Goal: Task Accomplishment & Management: Use online tool/utility

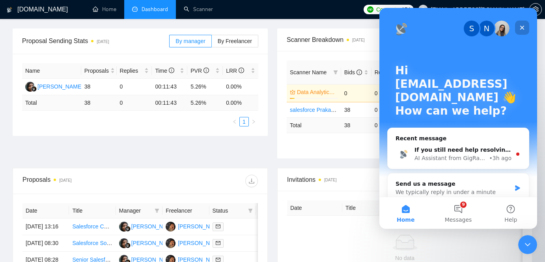
click at [523, 28] on icon "Close" at bounding box center [522, 28] width 4 height 4
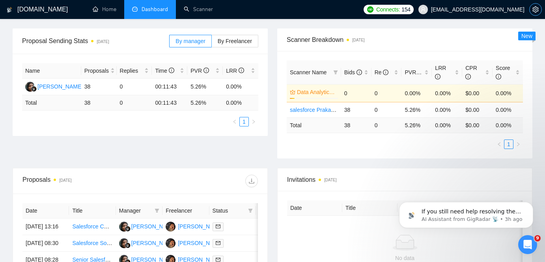
click at [535, 12] on icon "setting" at bounding box center [536, 9] width 6 height 6
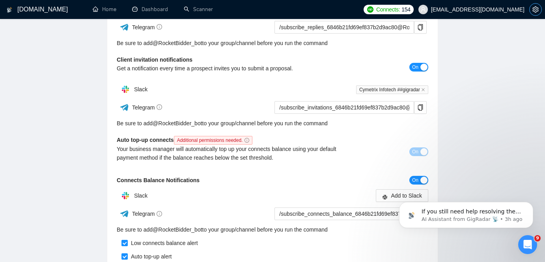
scroll to position [161, 0]
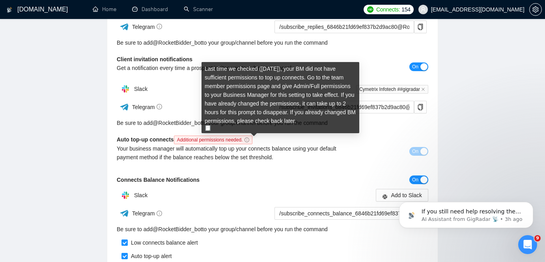
click at [249, 140] on icon "info-circle" at bounding box center [247, 139] width 5 height 5
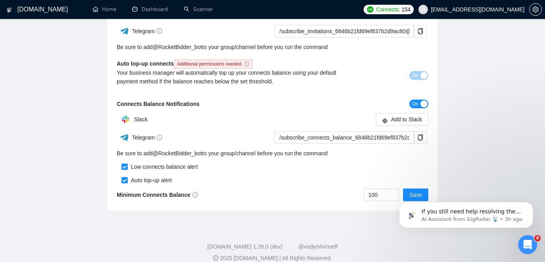
scroll to position [0, 0]
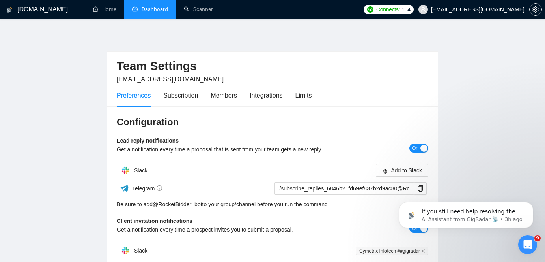
click at [146, 13] on link "Dashboard" at bounding box center [150, 9] width 36 height 7
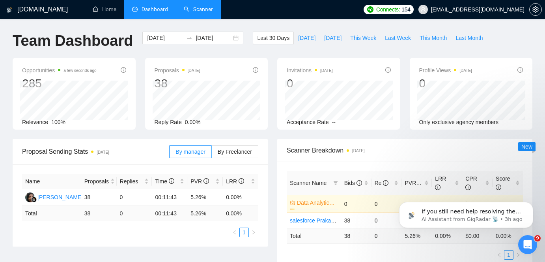
click at [201, 11] on link "Scanner" at bounding box center [198, 9] width 29 height 7
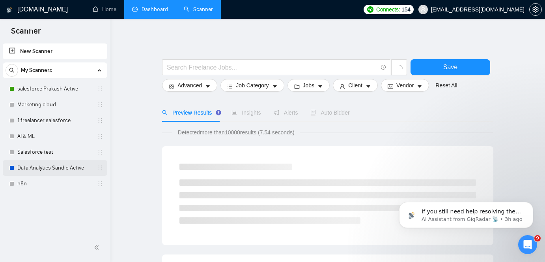
click at [55, 167] on link "Data Analytics Sandip Active" at bounding box center [54, 168] width 75 height 16
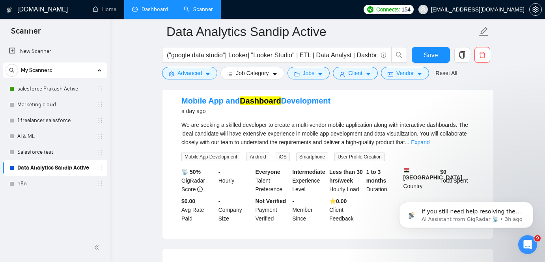
scroll to position [766, 0]
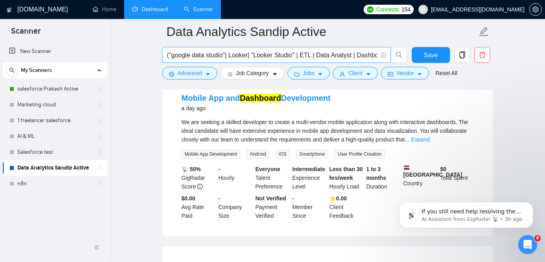
click at [278, 57] on input "("google data studio"| Looker| "Looker Studio" | ETL | Data Analyst | Dashboard)" at bounding box center [272, 55] width 211 height 10
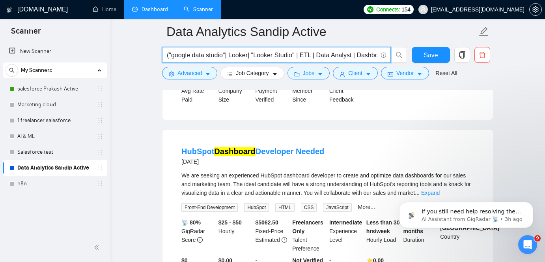
scroll to position [1042, 0]
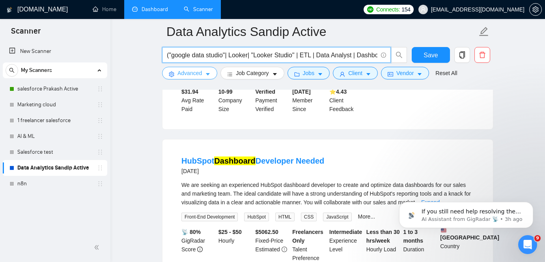
click at [203, 71] on button "Advanced" at bounding box center [189, 73] width 55 height 13
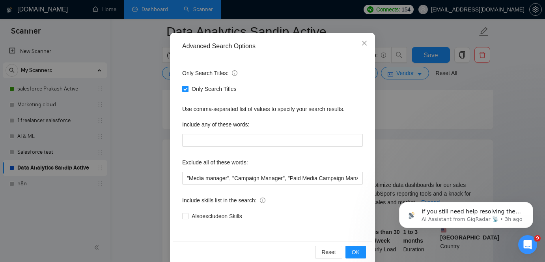
scroll to position [59, 0]
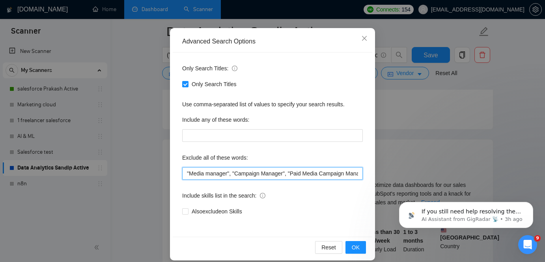
click at [297, 178] on input ""Media manager", "Campaign Manager", "Paid Media Campaign Manager", "Virtual As…" at bounding box center [272, 173] width 181 height 13
click at [340, 173] on input ""Media manager", "Campaign Manager", "Paid Media Campaign Manager", "Virtual As…" at bounding box center [272, 173] width 181 height 13
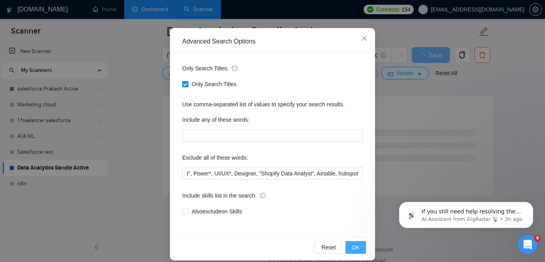
click at [365, 246] on button "OK" at bounding box center [356, 247] width 21 height 13
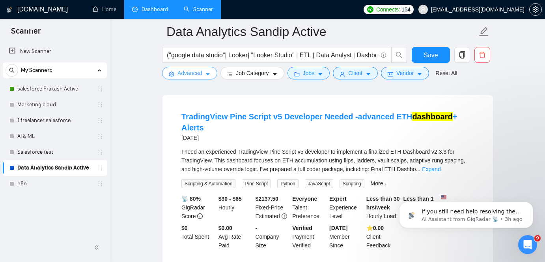
scroll to position [1590, 0]
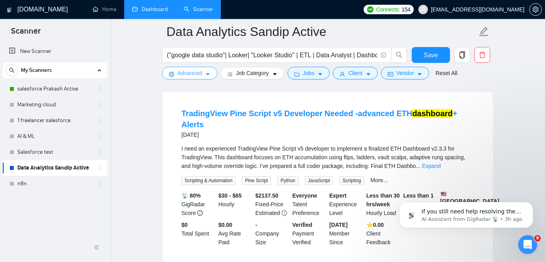
click at [209, 71] on icon "caret-down" at bounding box center [208, 74] width 6 height 6
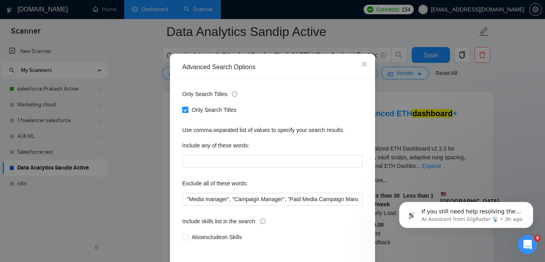
scroll to position [34, 0]
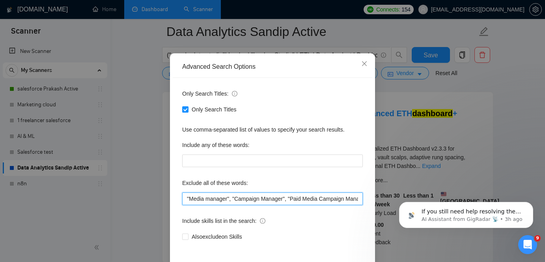
click at [270, 196] on input ""Media manager", "Campaign Manager", "Paid Media Campaign Manager", "Virtual As…" at bounding box center [272, 198] width 181 height 13
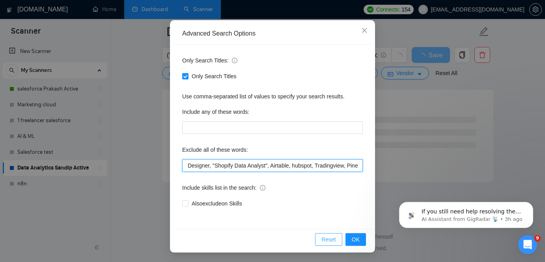
scroll to position [1055, 0]
type input ""Media manager", "Campaign Manager", "Paid Media Campaign Manager", "Virtual As…"
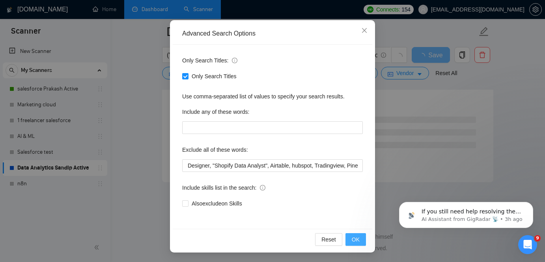
click at [350, 240] on button "OK" at bounding box center [356, 239] width 21 height 13
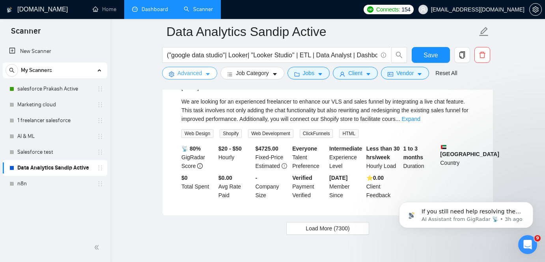
scroll to position [1674, 0]
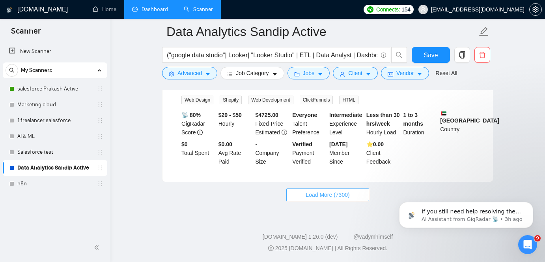
click at [312, 197] on span "Load More (7300)" at bounding box center [328, 194] width 44 height 9
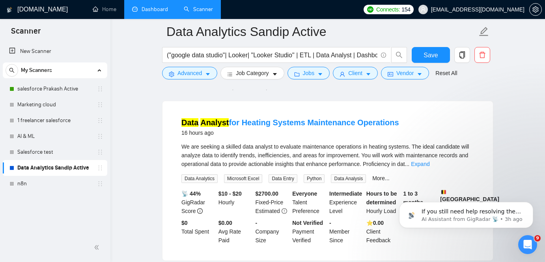
scroll to position [0, 0]
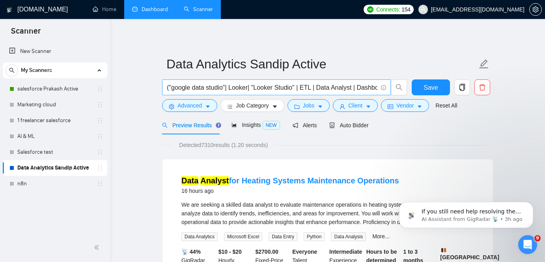
click at [324, 86] on input "("google data studio"| Looker| "Looker Studio" | ETL | Data Analyst | Dashboard)" at bounding box center [272, 87] width 211 height 10
click at [370, 86] on input "("google data studio"| Looker| "Looker Studio" | ETL | Data Analyst | Dashboard)" at bounding box center [272, 87] width 211 height 10
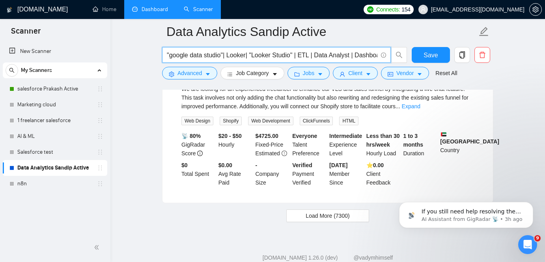
scroll to position [1674, 0]
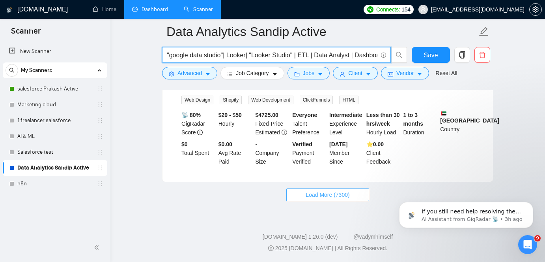
click at [320, 197] on span "Load More (7300)" at bounding box center [328, 194] width 44 height 9
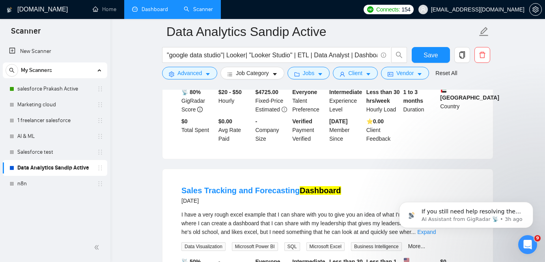
scroll to position [1684, 0]
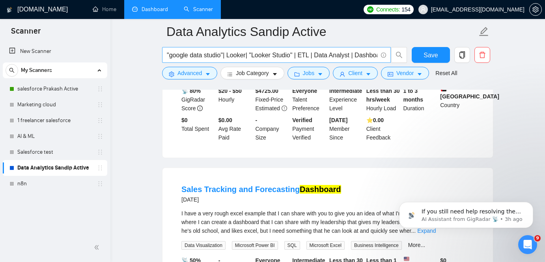
click at [264, 57] on input ""google data studio"| Looker| "Looker Studio" | ETL | Data Analyst | Dashboard" at bounding box center [272, 55] width 211 height 10
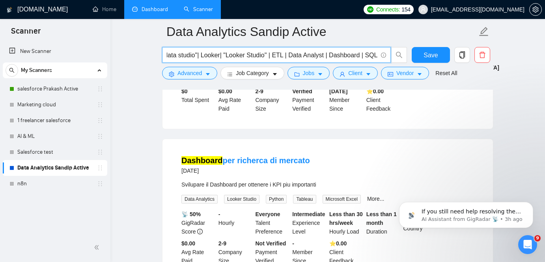
scroll to position [1669, 0]
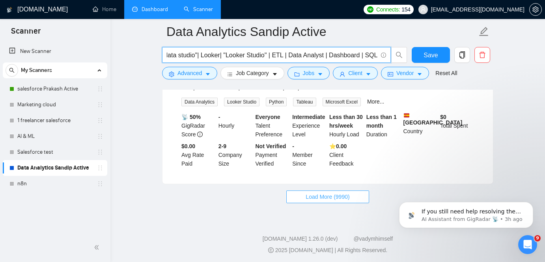
type input ""google data studio"| Looker| "Looker Studio" | ETL | Data Analyst | Dashboard …"
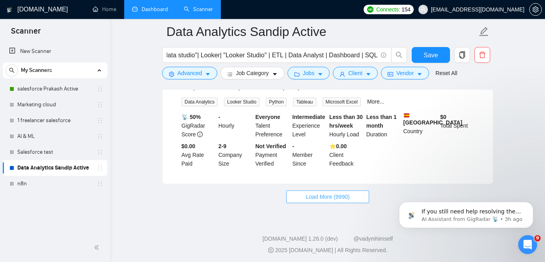
click at [310, 194] on span "Load More (9990)" at bounding box center [328, 196] width 44 height 9
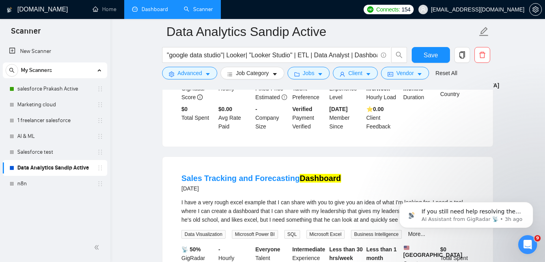
scroll to position [2021, 0]
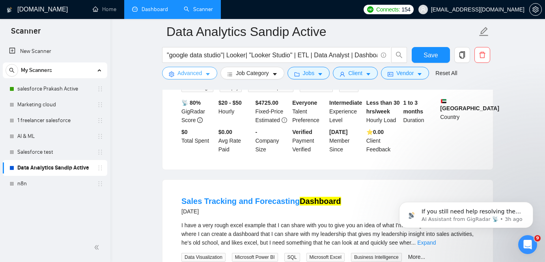
click at [189, 79] on button "Advanced" at bounding box center [189, 73] width 55 height 13
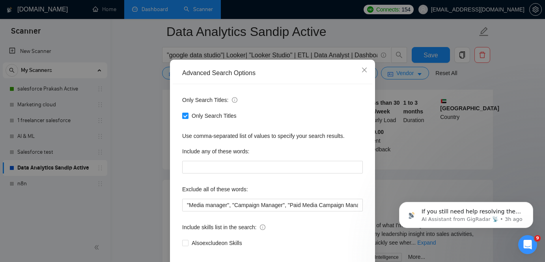
scroll to position [7, 0]
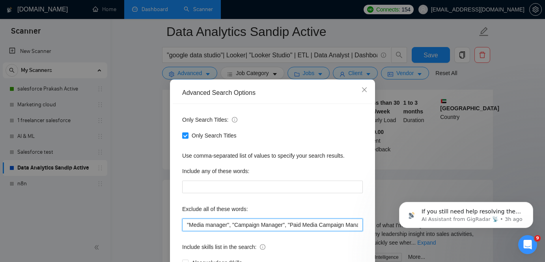
click at [302, 229] on input ""Media manager", "Campaign Manager", "Paid Media Campaign Manager", "Virtual As…" at bounding box center [272, 224] width 181 height 13
click at [307, 221] on input ""Media manager", "Campaign Manager", "Paid Media Campaign Manager", "Virtual As…" at bounding box center [272, 224] width 181 height 13
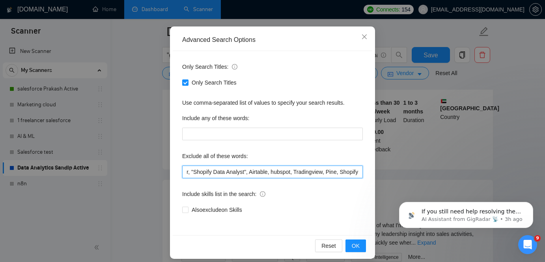
scroll to position [67, 0]
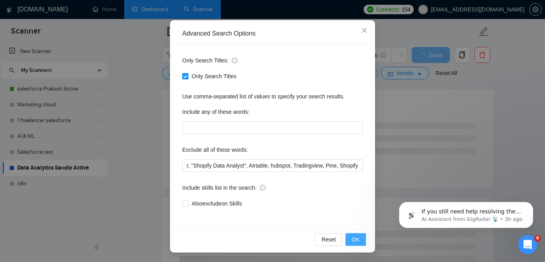
click at [359, 242] on span "OK" at bounding box center [356, 239] width 8 height 9
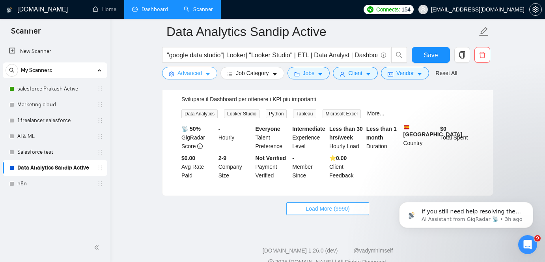
scroll to position [1659, 0]
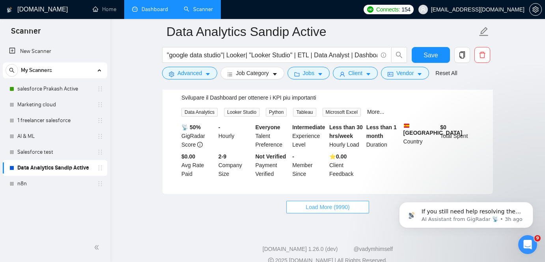
click at [321, 203] on span "Load More (9990)" at bounding box center [328, 206] width 44 height 9
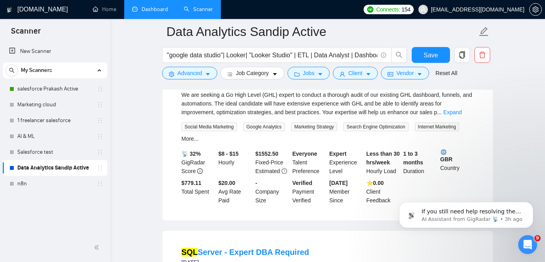
scroll to position [3021, 0]
click at [257, 114] on span "We are seeking a Go High Level (GHL) expert to conduct a thorough audit of our …" at bounding box center [326, 103] width 291 height 24
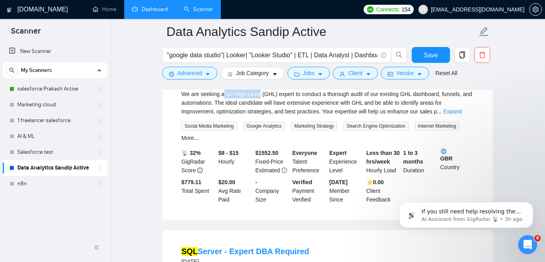
drag, startPoint x: 224, startPoint y: 129, endPoint x: 262, endPoint y: 132, distance: 37.6
click at [262, 116] on div "We are seeking a Go High Level (GHL) expert to conduct a thorough audit of our …" at bounding box center [327, 103] width 293 height 26
copy span "Go High Level"
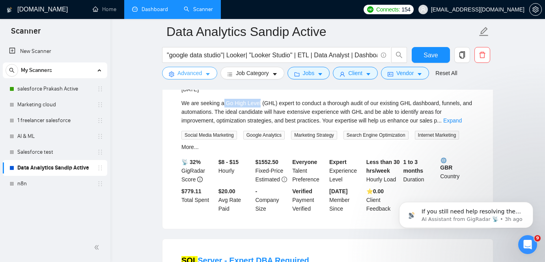
click at [193, 72] on span "Advanced" at bounding box center [190, 73] width 24 height 9
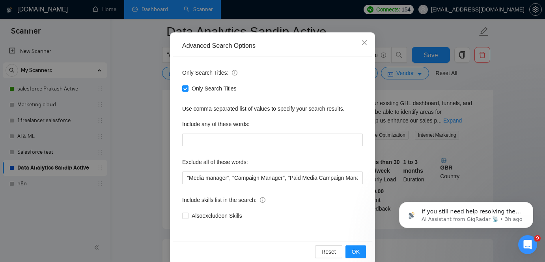
scroll to position [65, 0]
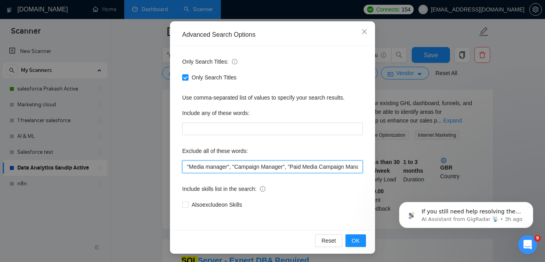
click at [248, 164] on input ""Media manager", "Campaign Manager", "Paid Media Campaign Manager", "Virtual As…" at bounding box center [272, 166] width 181 height 13
paste input "Go High Level"
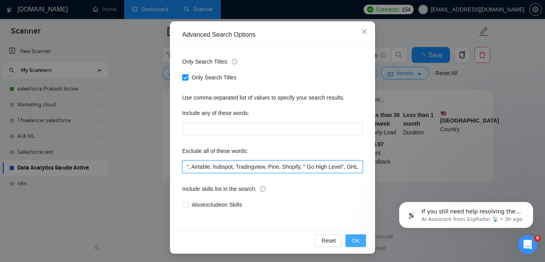
scroll to position [1669, 0]
type input ""Media manager", "Campaign Manager", "Paid Media Campaign Manager", "Virtual As…"
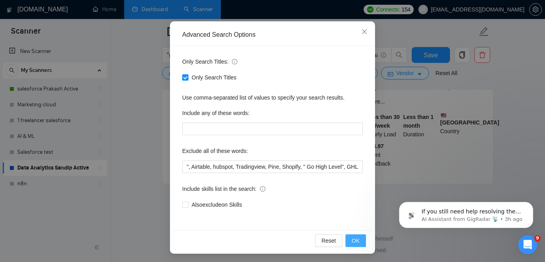
click at [361, 237] on button "OK" at bounding box center [356, 240] width 21 height 13
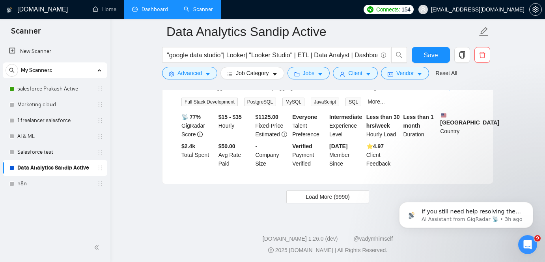
scroll to position [27, 0]
click at [238, 217] on footer "[DOMAIN_NAME] 1.26.0 (dev) @vadymhimself 2025 [DOMAIN_NAME] | All Rights Reserv…" at bounding box center [327, 239] width 435 height 48
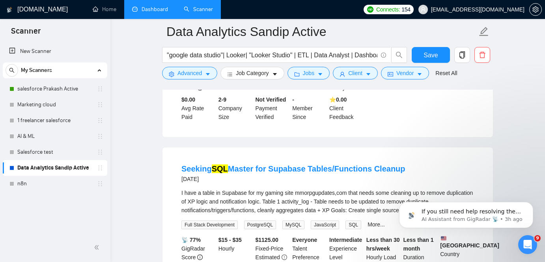
scroll to position [1669, 0]
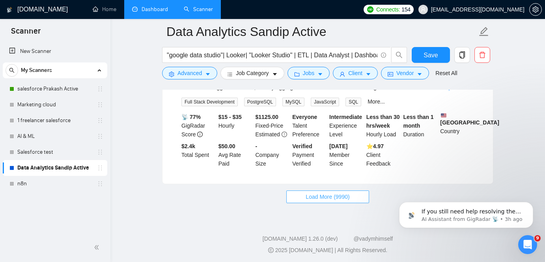
click at [314, 192] on span "Load More (9990)" at bounding box center [328, 196] width 44 height 9
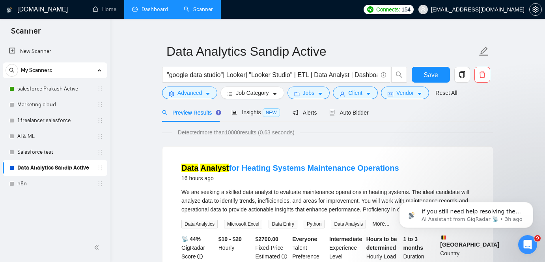
scroll to position [13, 0]
click at [277, 96] on button "Job Category" at bounding box center [253, 92] width 64 height 13
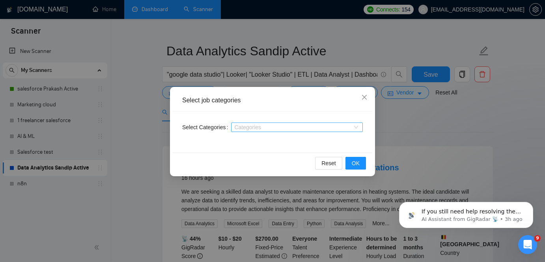
click at [299, 129] on div at bounding box center [293, 127] width 120 height 6
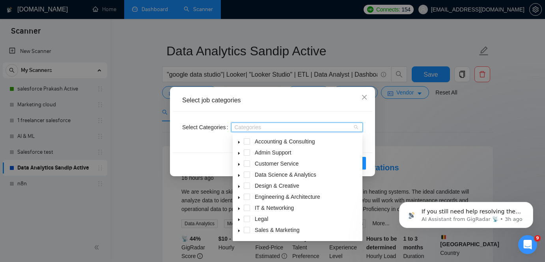
click at [274, 113] on div "Select Categories Categories" at bounding box center [273, 131] width 200 height 41
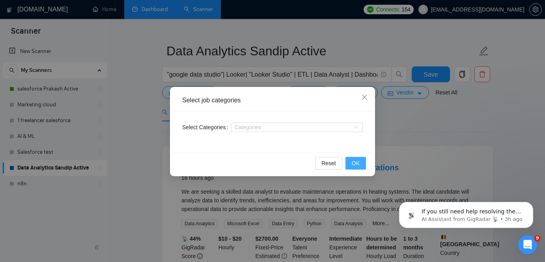
click at [359, 160] on span "OK" at bounding box center [356, 163] width 8 height 9
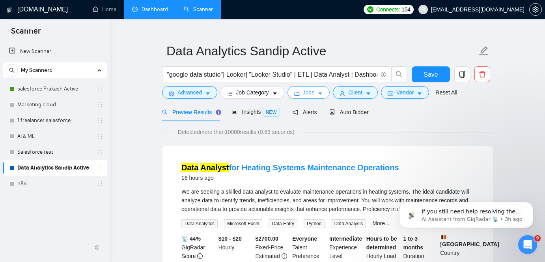
click at [322, 97] on button "Jobs" at bounding box center [309, 92] width 43 height 13
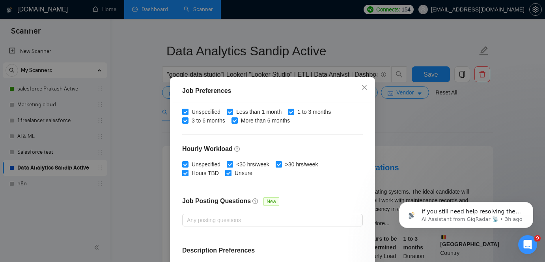
scroll to position [262, 0]
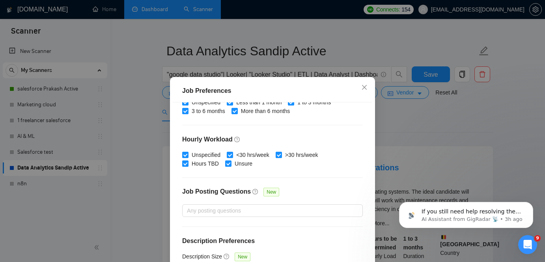
click at [419, 140] on div "Job Preferences Budget Project Type All Fixed Price Hourly Rate Fixed Price Bud…" at bounding box center [272, 131] width 545 height 262
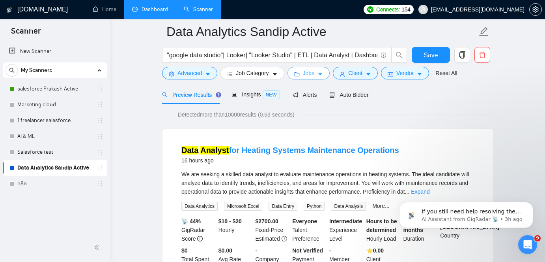
scroll to position [37, 0]
click at [204, 73] on button "Advanced" at bounding box center [189, 73] width 55 height 13
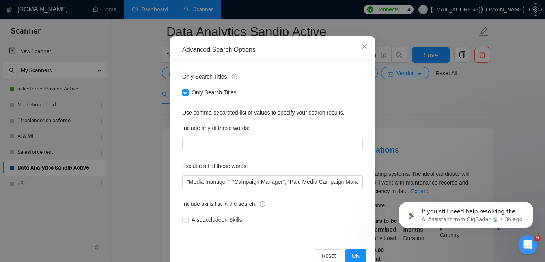
scroll to position [67, 0]
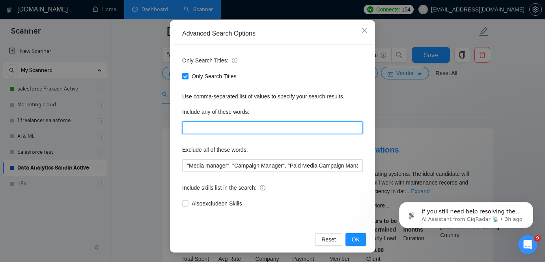
click at [224, 123] on input "text" at bounding box center [272, 127] width 181 height 13
click at [187, 77] on input "Only Search Titles" at bounding box center [185, 76] width 6 height 6
checkbox input "false"
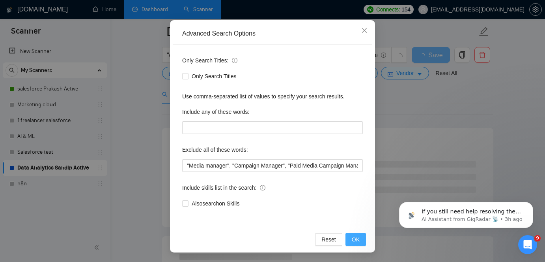
click at [358, 240] on span "OK" at bounding box center [356, 239] width 8 height 9
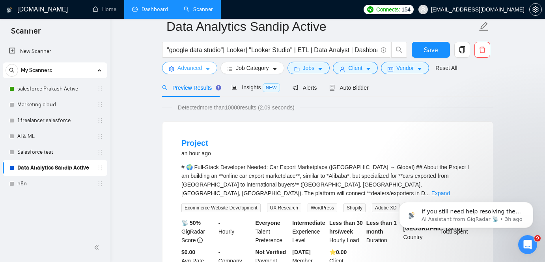
scroll to position [25, 0]
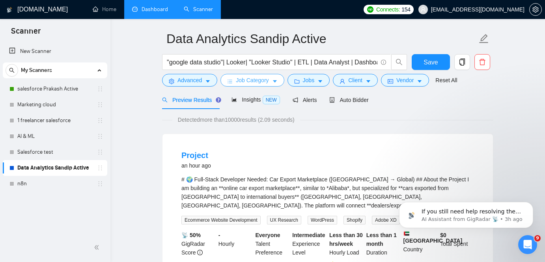
click at [274, 83] on icon "caret-down" at bounding box center [275, 82] width 6 height 6
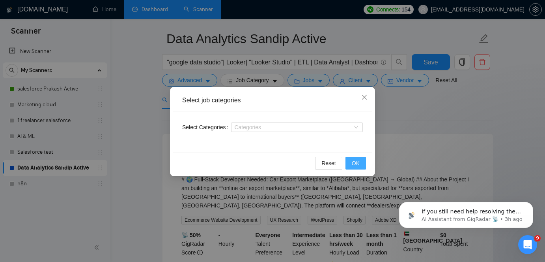
click at [352, 157] on button "OK" at bounding box center [356, 163] width 21 height 13
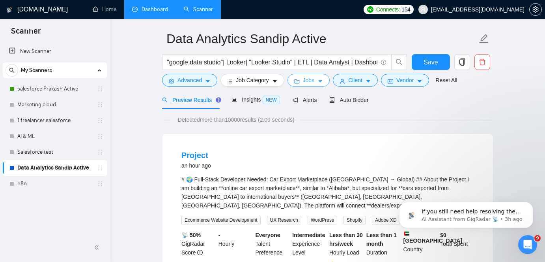
click at [322, 75] on button "Jobs" at bounding box center [309, 80] width 43 height 13
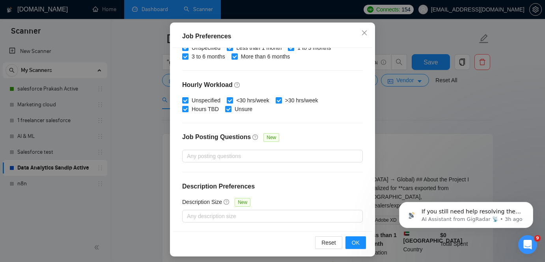
scroll to position [58, 0]
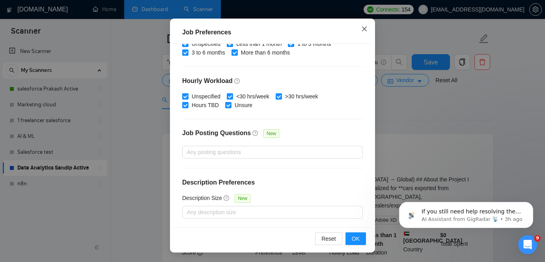
click at [366, 24] on span "Close" at bounding box center [364, 29] width 21 height 21
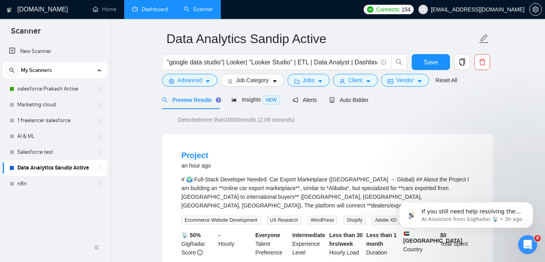
click at [141, 7] on link "Dashboard" at bounding box center [150, 9] width 36 height 7
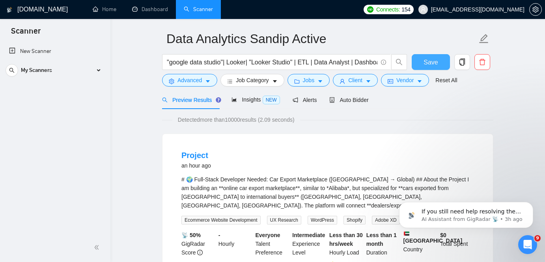
click at [439, 58] on button "Save" at bounding box center [431, 62] width 38 height 16
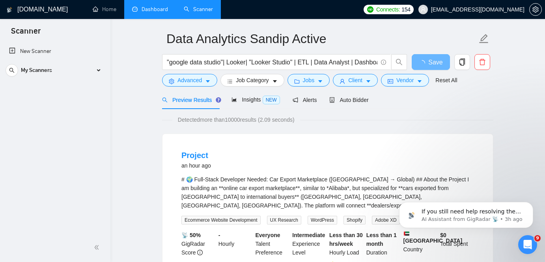
click at [159, 10] on link "Dashboard" at bounding box center [150, 9] width 36 height 7
click at [361, 143] on li "Project an hour ago # 🌍 Full-Stack Developer Needed: Car Export Marketplace ([G…" at bounding box center [328, 217] width 312 height 149
click at [147, 6] on link "Dashboard" at bounding box center [150, 9] width 36 height 7
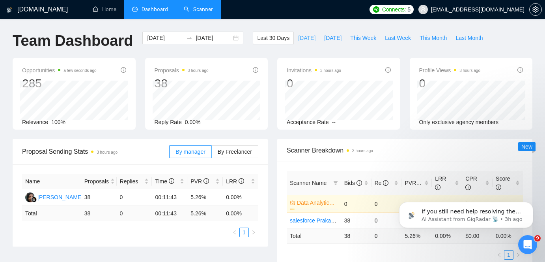
click at [299, 38] on span "[DATE]" at bounding box center [306, 38] width 17 height 9
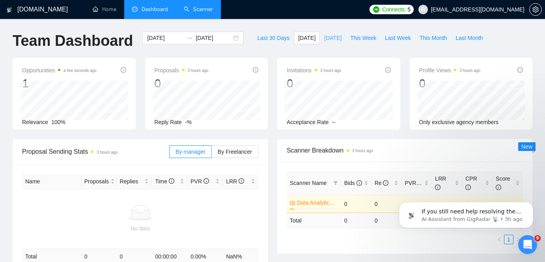
click at [324, 37] on span "[DATE]" at bounding box center [332, 38] width 17 height 9
type input "[DATE]"
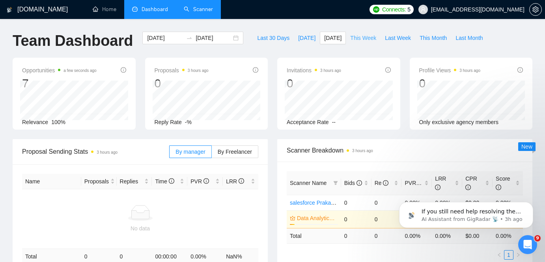
click at [355, 35] on span "This Week" at bounding box center [363, 38] width 26 height 9
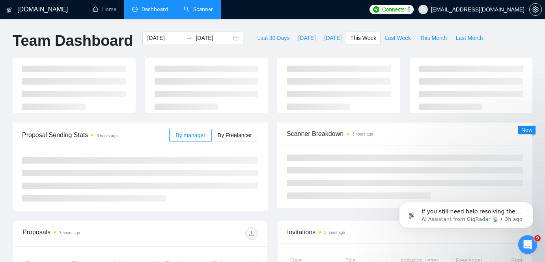
type input "[DATE]"
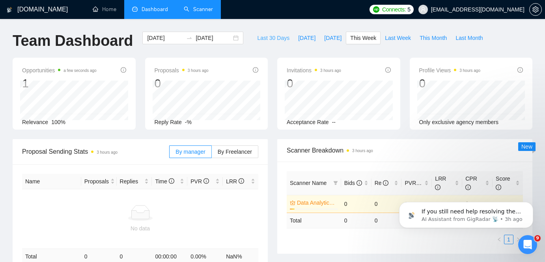
click at [270, 38] on span "Last 30 Days" at bounding box center [273, 38] width 32 height 9
type input "[DATE]"
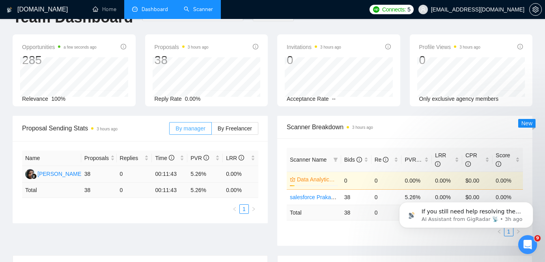
scroll to position [12, 0]
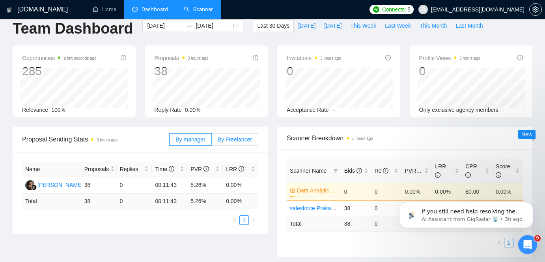
click at [232, 136] on span "By Freelancer" at bounding box center [235, 139] width 34 height 6
click at [212, 141] on input "By Freelancer" at bounding box center [212, 141] width 0 height 0
click at [65, 184] on div "[PERSON_NAME]" at bounding box center [59, 184] width 45 height 9
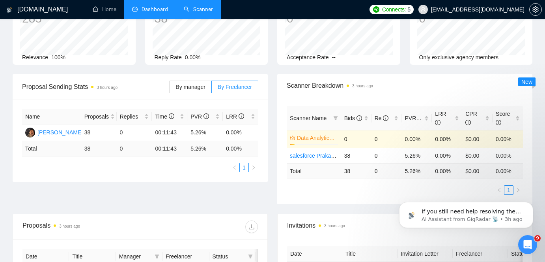
scroll to position [0, 0]
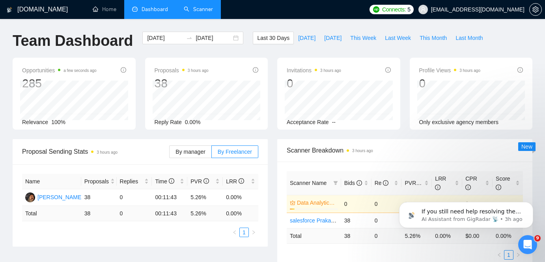
click at [190, 240] on div "Name Proposals Replies Time PVR LRR [PERSON_NAME] 38 0 00:11:43 5.26% 0.00% Tot…" at bounding box center [140, 205] width 255 height 82
click at [208, 13] on link "Scanner" at bounding box center [198, 9] width 29 height 7
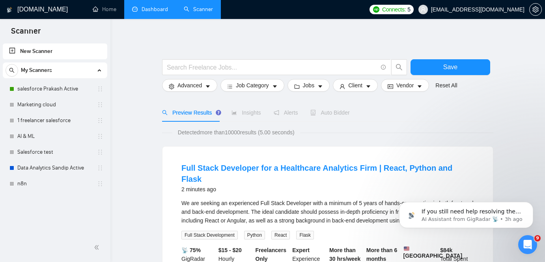
click at [276, 204] on div "We are seeking an experienced Full Stack Developer with a minimum of 5 years of…" at bounding box center [327, 211] width 293 height 26
click at [64, 165] on link "Data Analytics Sandip Active" at bounding box center [54, 168] width 75 height 16
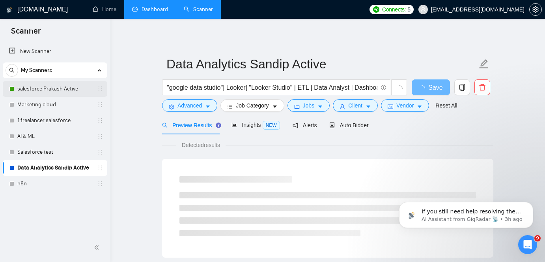
click at [68, 93] on link "salesforce Prakash Active" at bounding box center [54, 89] width 75 height 16
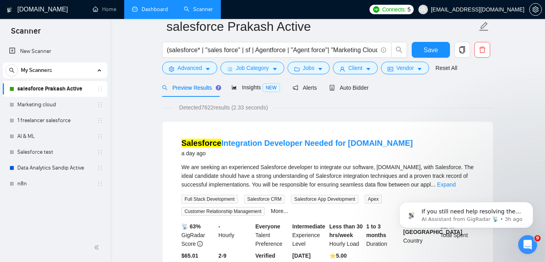
scroll to position [82, 0]
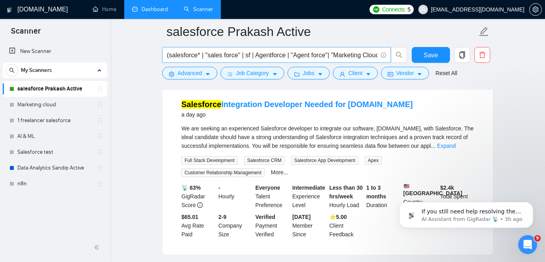
click at [343, 57] on input "(salesforce* | "sales force" | sf | Agentforce | "Agent force"| "Marketing Clou…" at bounding box center [272, 55] width 211 height 10
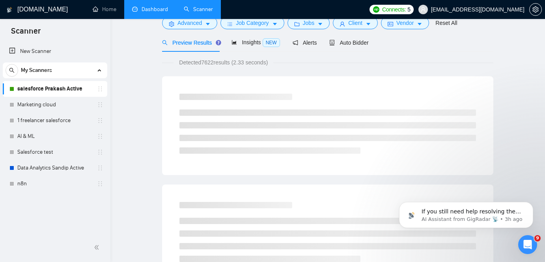
scroll to position [0, 0]
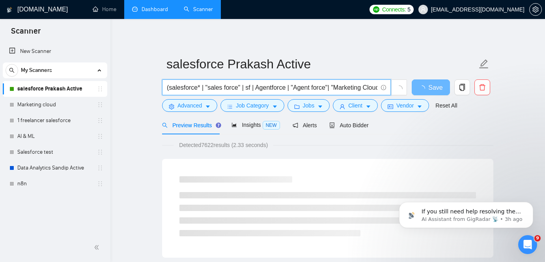
click at [169, 89] on input "(salesforce* | "sales force" | sf | Agentforce | "Agent force"| "Marketing Clou…" at bounding box center [272, 87] width 211 height 10
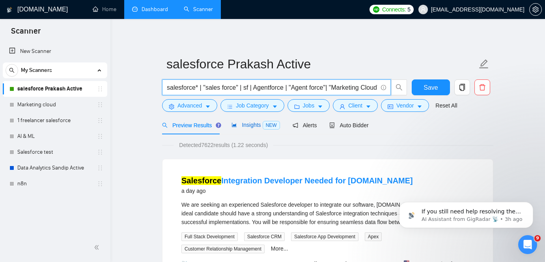
click at [253, 127] on span "Insights NEW" at bounding box center [256, 125] width 48 height 6
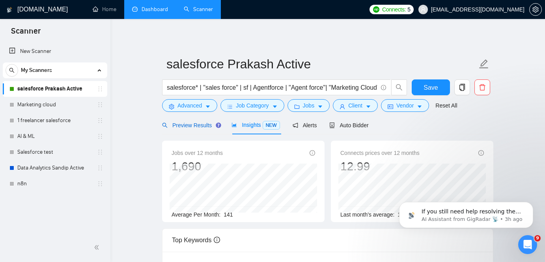
click at [185, 125] on span "Preview Results" at bounding box center [190, 125] width 57 height 6
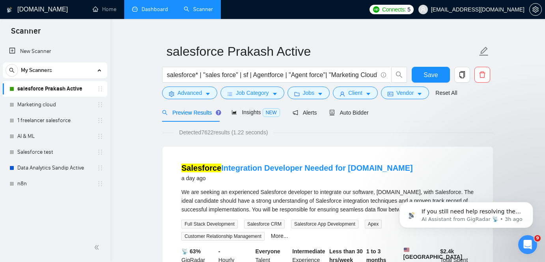
scroll to position [15, 0]
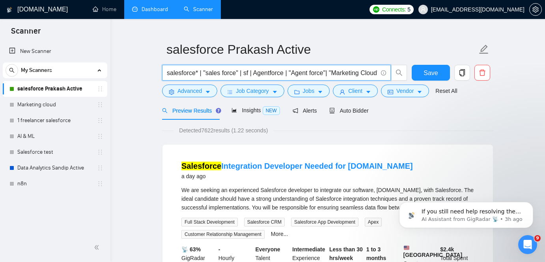
click at [271, 75] on input "salesforce* | "sales force" | sf | Agentforce | "Agent force"| "Marketing Cloud…" at bounding box center [272, 73] width 211 height 10
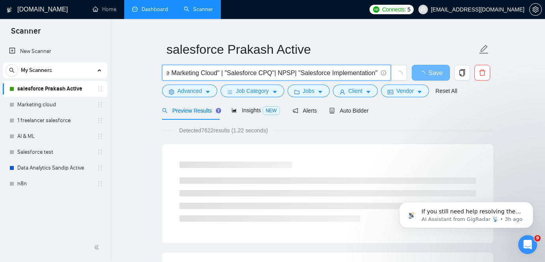
type input "salesforce* | "sales force" | sf | Agentforce | "Agent force"| "Marketing Cloud…"
click at [389, 133] on div "Detected 7622 results (1.22 seconds)" at bounding box center [327, 130] width 331 height 9
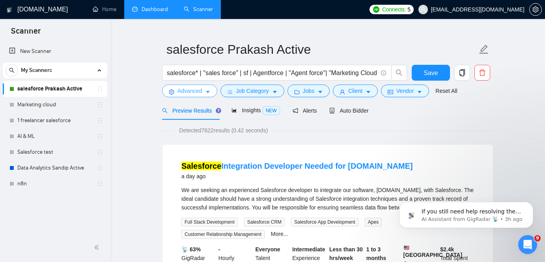
click at [202, 92] on span "Advanced" at bounding box center [190, 90] width 24 height 9
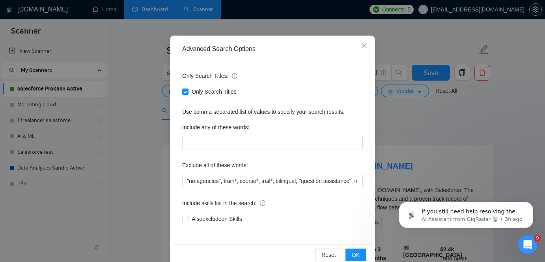
scroll to position [55, 0]
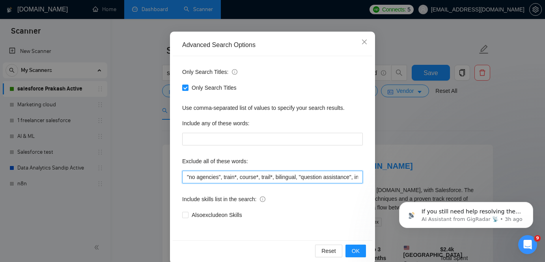
click at [234, 173] on input ""no agencies", train*, course*, trail*, bilingual, "question assistance", inter…" at bounding box center [272, 176] width 181 height 13
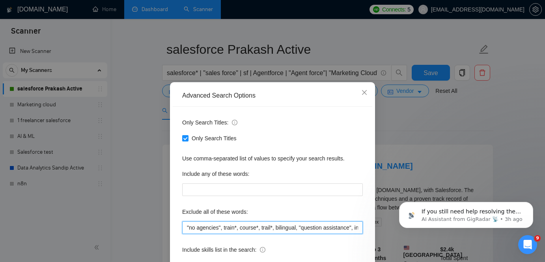
scroll to position [0, 0]
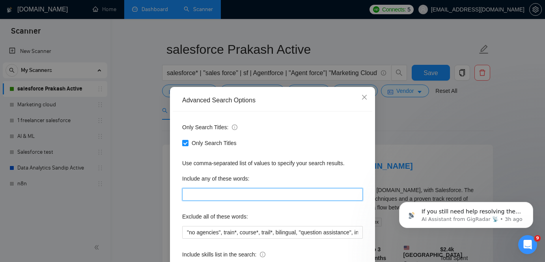
click at [288, 192] on input "text" at bounding box center [272, 194] width 181 height 13
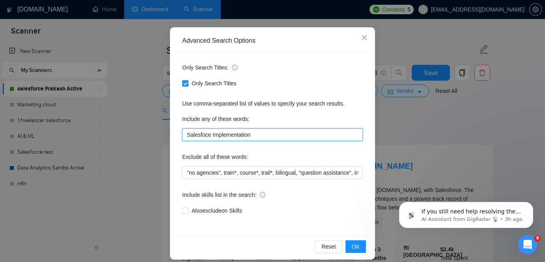
scroll to position [67, 0]
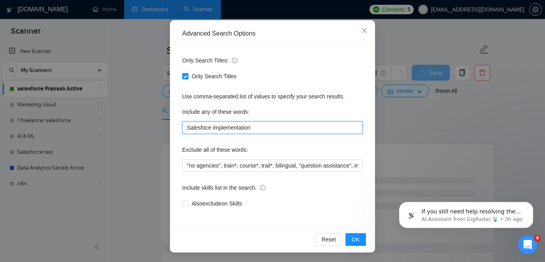
click at [205, 129] on input "Salesfoce Implementation" at bounding box center [272, 127] width 181 height 13
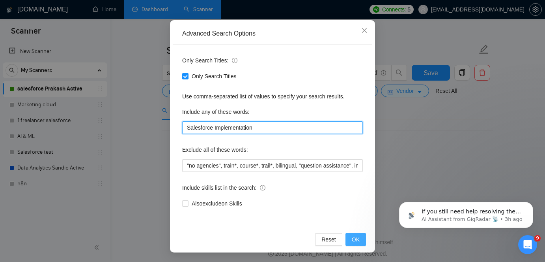
type input "Salesforce Implementation"
click at [355, 237] on span "OK" at bounding box center [356, 239] width 8 height 9
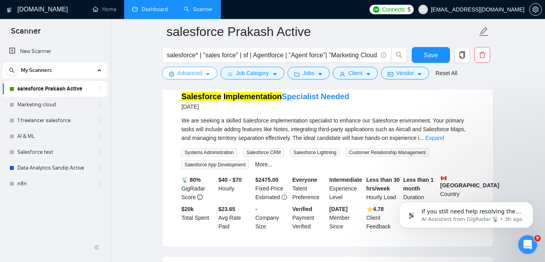
scroll to position [0, 0]
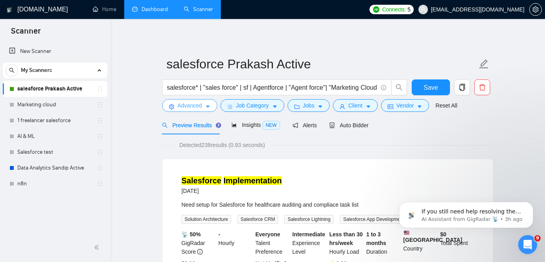
click at [211, 106] on icon "caret-down" at bounding box center [208, 107] width 6 height 6
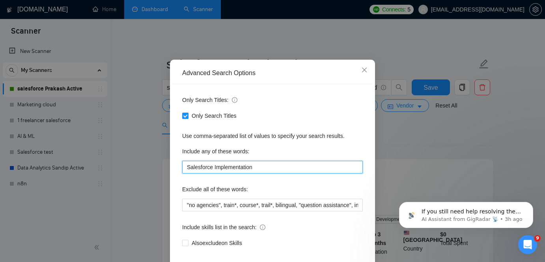
click at [245, 173] on input "Salesforce Implementation" at bounding box center [272, 167] width 181 height 13
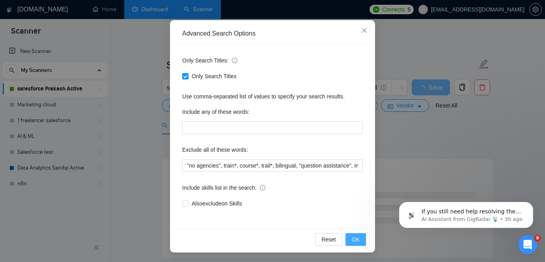
click at [353, 240] on span "OK" at bounding box center [356, 239] width 8 height 9
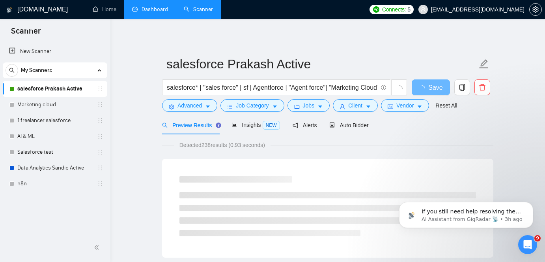
scroll to position [27, 0]
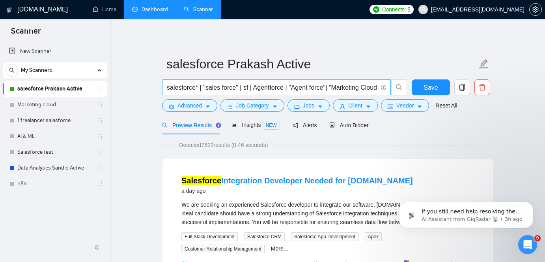
click at [317, 86] on input "salesforce* | "sales force" | sf | Agentforce | "Agent force"| "Marketing Cloud…" at bounding box center [272, 87] width 211 height 10
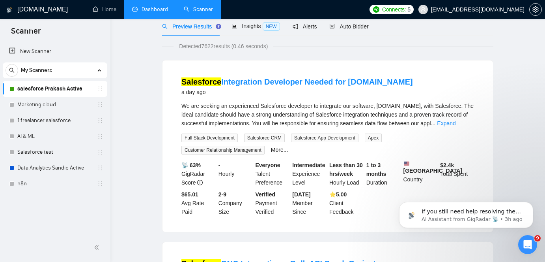
scroll to position [0, 0]
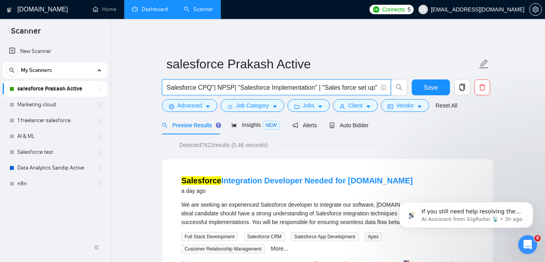
click at [361, 90] on input "salesforce* | "sales force" | sf | Agentforce | "Agent force"| "Marketing Cloud…" at bounding box center [272, 87] width 211 height 10
click at [426, 145] on div "Detected 7622 results (0.46 seconds)" at bounding box center [327, 144] width 331 height 9
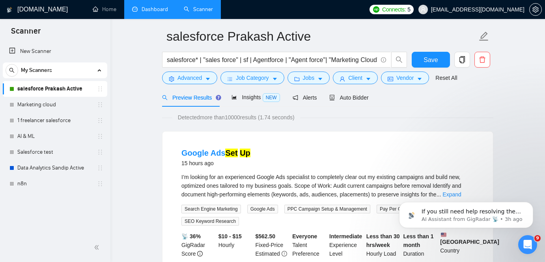
scroll to position [0, 0]
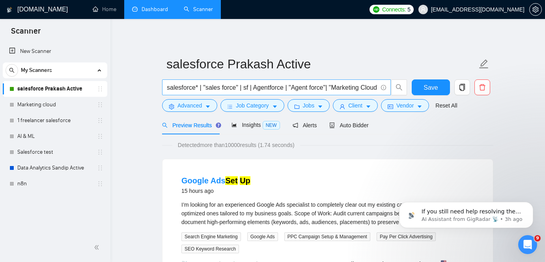
click at [345, 90] on input "salesforce* | "sales force" | sf | Agentforce | "Agent force"| "Marketing Cloud…" at bounding box center [272, 87] width 211 height 10
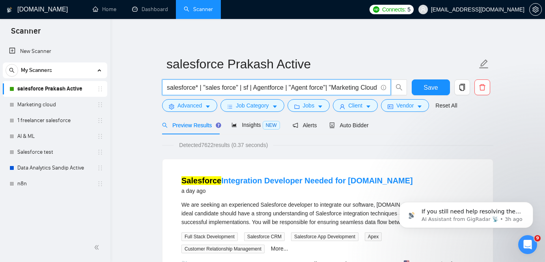
click at [368, 91] on input "salesforce* | "sales force" | sf | Agentforce | "Agent force"| "Marketing Cloud…" at bounding box center [272, 87] width 211 height 10
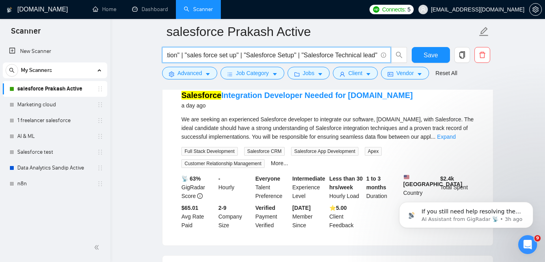
scroll to position [116, 0]
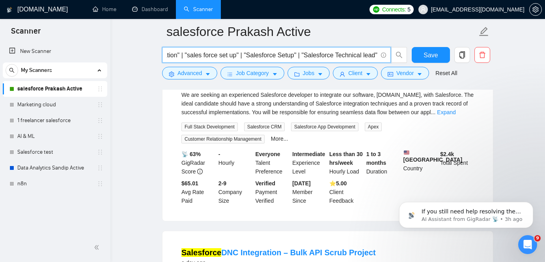
type input "salesforce* | "sales force" | sf | Agentforce | "Agent force"| "Marketing Cloud…"
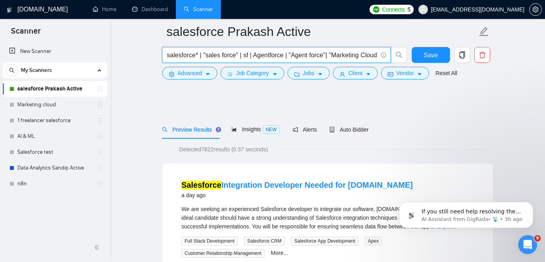
scroll to position [0, 0]
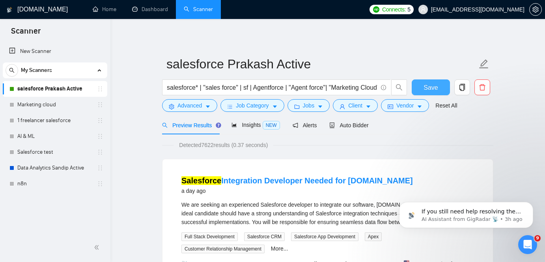
click at [421, 86] on button "Save" at bounding box center [431, 87] width 38 height 16
click at [422, 149] on div "Detected 7622 results (0.37 seconds)" at bounding box center [327, 144] width 331 height 9
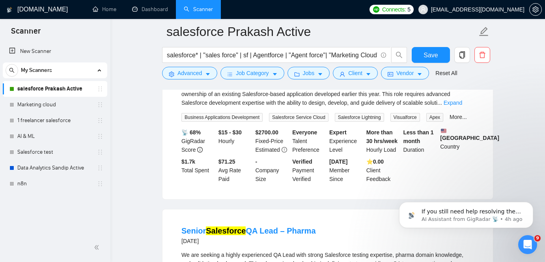
scroll to position [414, 0]
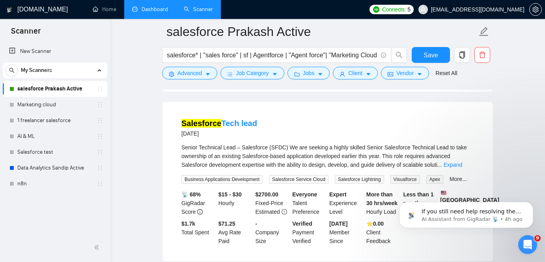
click at [148, 6] on link "Dashboard" at bounding box center [150, 9] width 36 height 7
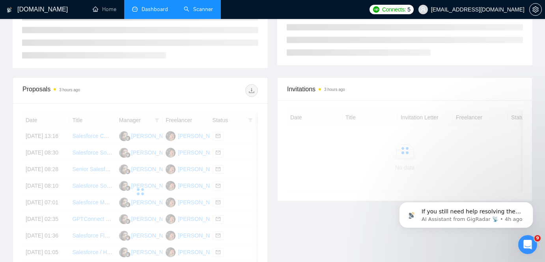
scroll to position [176, 0]
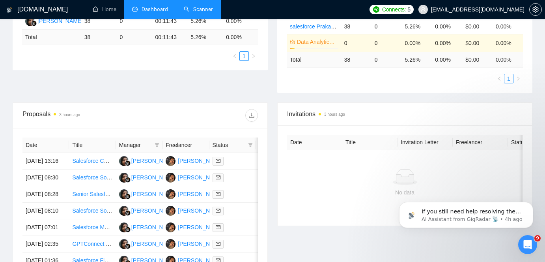
click at [199, 13] on link "Scanner" at bounding box center [198, 9] width 29 height 7
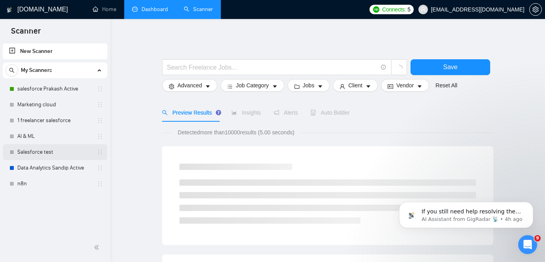
click at [56, 152] on link "Salesforce test" at bounding box center [54, 152] width 75 height 16
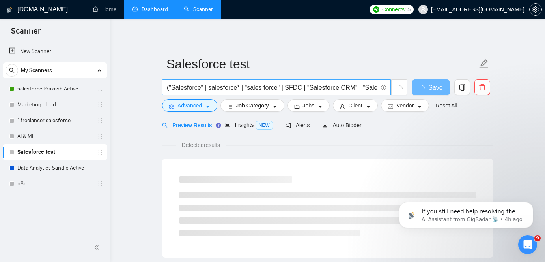
click at [277, 90] on input "("Salesforce" | salesforce* | "sales force" | SFDC | "Salesforce CRM" | "Salesf…" at bounding box center [272, 87] width 211 height 10
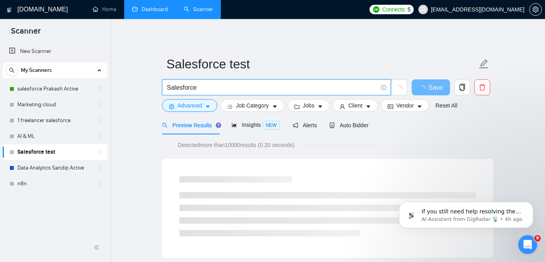
type input "Salesforce"
click at [460, 133] on div "Preview Results Insights NEW Alerts Auto Bidder" at bounding box center [327, 125] width 331 height 19
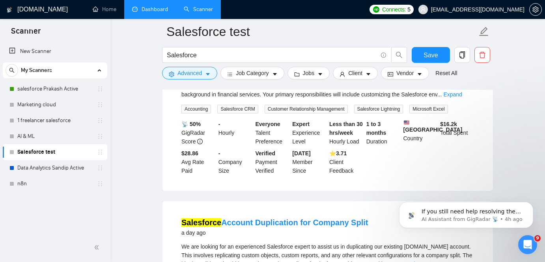
scroll to position [316, 0]
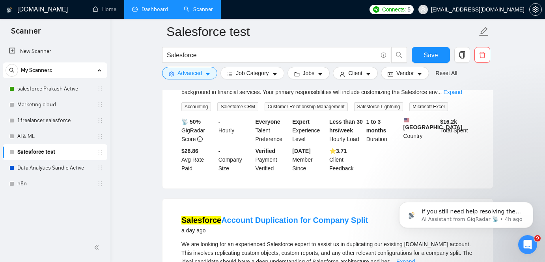
click at [337, 151] on b "⭐️ 3.71" at bounding box center [337, 151] width 17 height 6
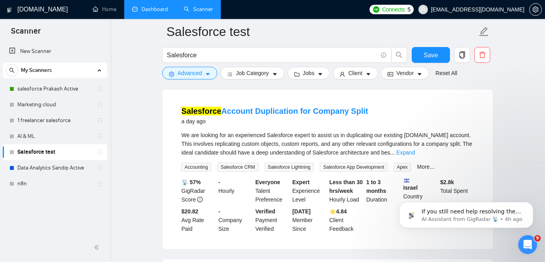
scroll to position [426, 0]
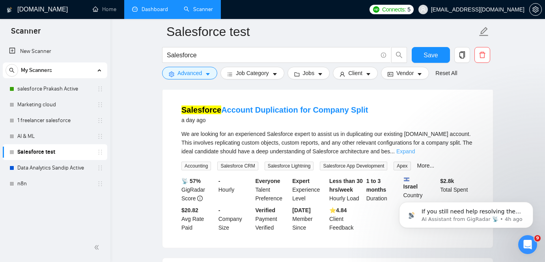
click at [415, 150] on link "Expand" at bounding box center [405, 151] width 19 height 6
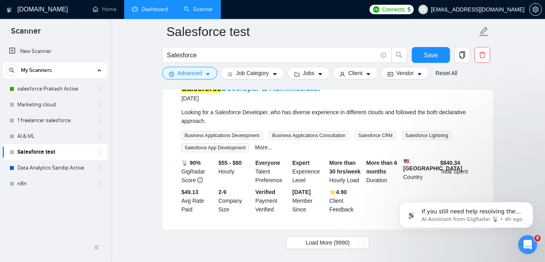
scroll to position [1736, 0]
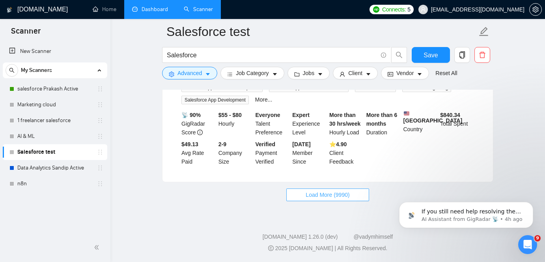
click at [328, 193] on span "Load More (9990)" at bounding box center [328, 194] width 44 height 9
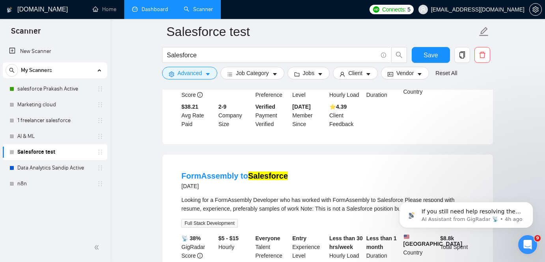
scroll to position [2589, 0]
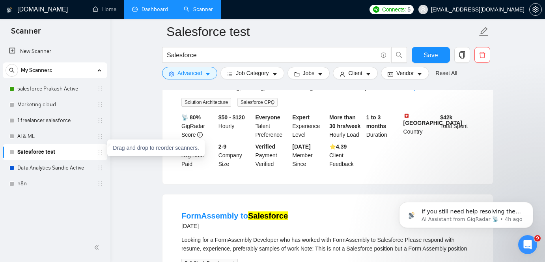
click at [101, 152] on icon "holder" at bounding box center [100, 152] width 6 height 6
click at [60, 157] on link "Salesforce test" at bounding box center [54, 152] width 75 height 16
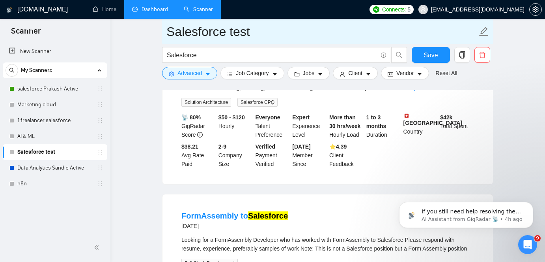
click at [488, 33] on icon "edit" at bounding box center [484, 31] width 10 height 10
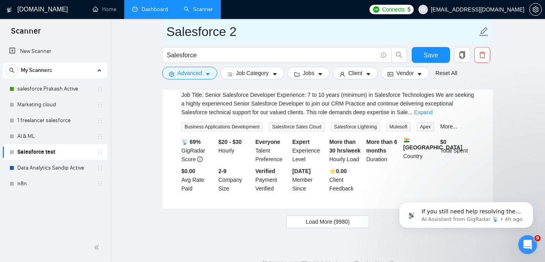
scroll to position [3493, 0]
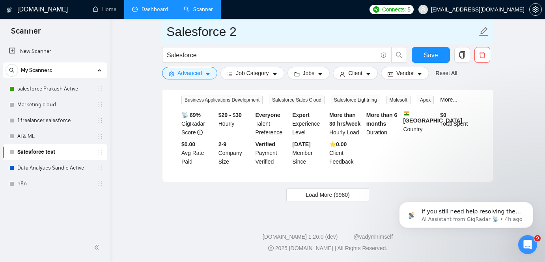
type input "Salesforce 2"
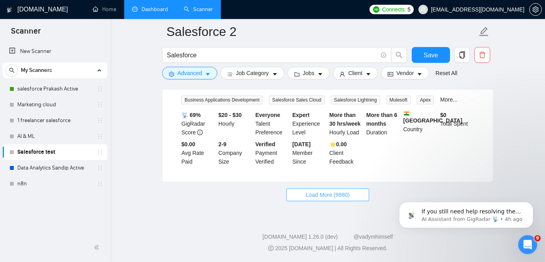
click at [340, 194] on span "Load More (9980)" at bounding box center [328, 194] width 44 height 9
click at [340, 194] on span "Loading..." at bounding box center [328, 194] width 30 height 9
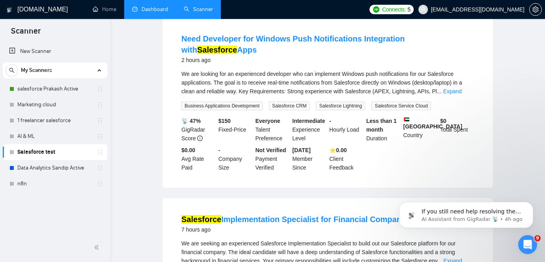
scroll to position [0, 0]
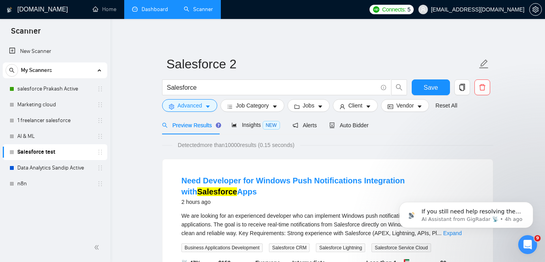
click at [285, 211] on div "We are looking for an experienced developer who can implement Windows push noti…" at bounding box center [327, 224] width 293 height 26
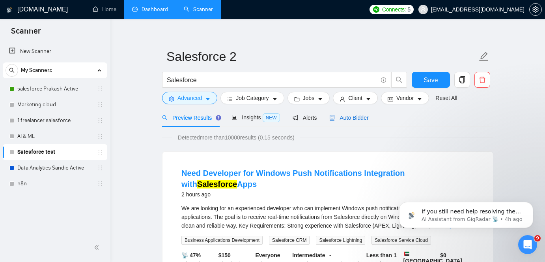
click at [355, 117] on span "Auto Bidder" at bounding box center [348, 117] width 39 height 6
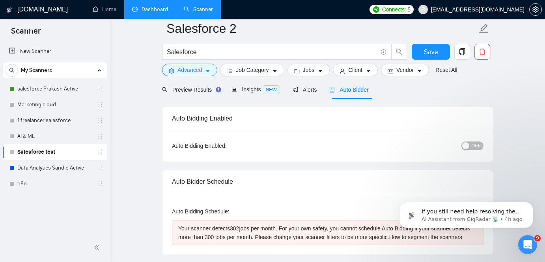
scroll to position [44, 0]
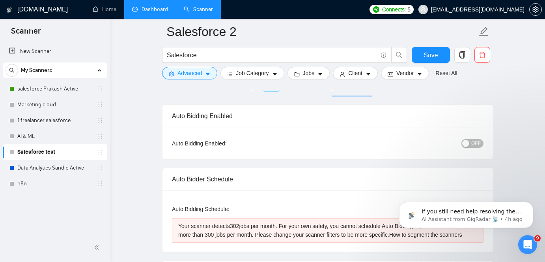
click at [475, 148] on div "OFF" at bounding box center [432, 143] width 104 height 13
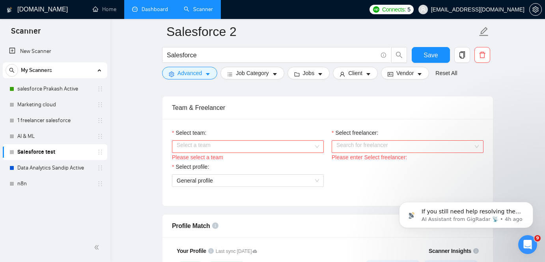
scroll to position [426, 0]
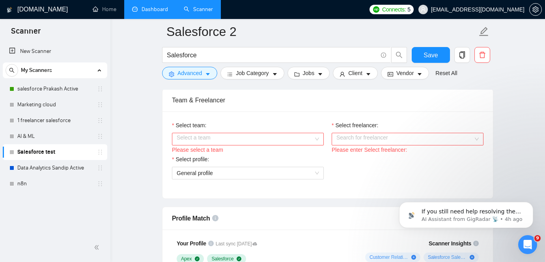
click at [246, 143] on input "Select team:" at bounding box center [245, 139] width 137 height 12
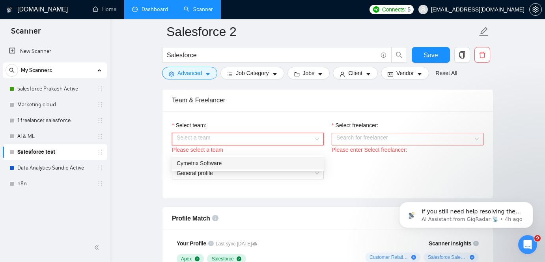
click at [246, 164] on div "Cymetrix Software" at bounding box center [248, 163] width 142 height 9
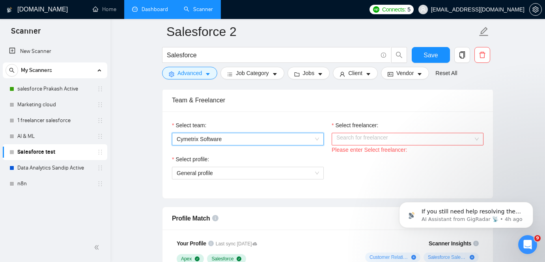
click at [366, 144] on input "Select freelancer:" at bounding box center [405, 139] width 137 height 12
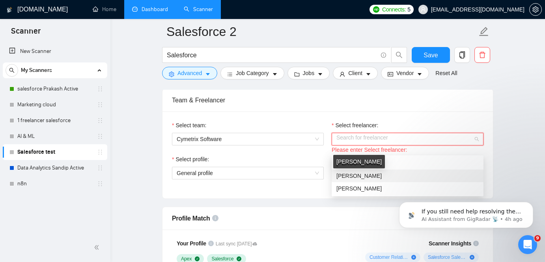
click at [367, 175] on span "[PERSON_NAME]" at bounding box center [359, 175] width 45 height 6
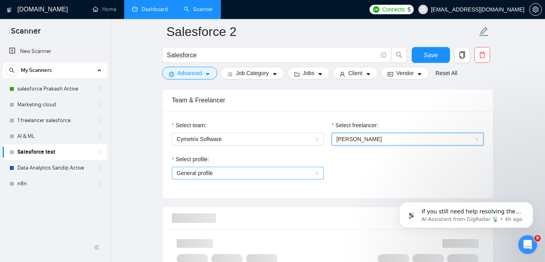
click at [318, 179] on span "General profile" at bounding box center [248, 173] width 142 height 12
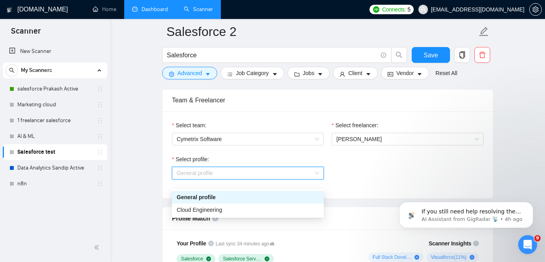
click at [370, 179] on div "Select profile: General profile" at bounding box center [328, 172] width 320 height 34
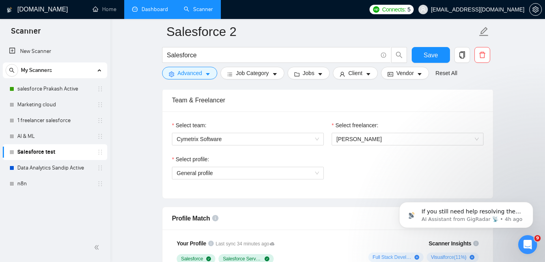
click at [370, 179] on div "Select profile: General profile" at bounding box center [328, 172] width 320 height 34
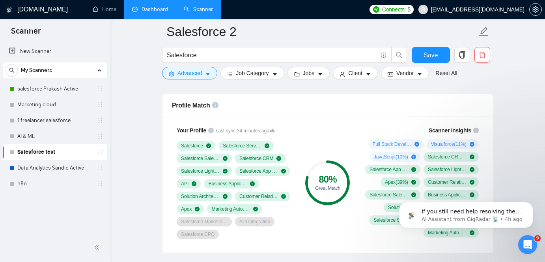
scroll to position [583, 0]
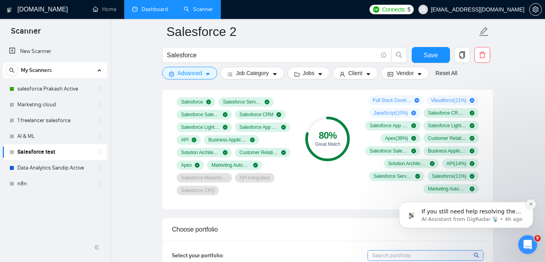
click at [529, 207] on button "Dismiss notification" at bounding box center [531, 204] width 10 height 10
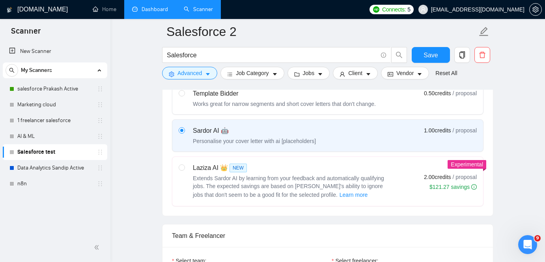
scroll to position [292, 0]
click at [183, 168] on input "radio" at bounding box center [182, 166] width 6 height 6
radio input "true"
radio input "false"
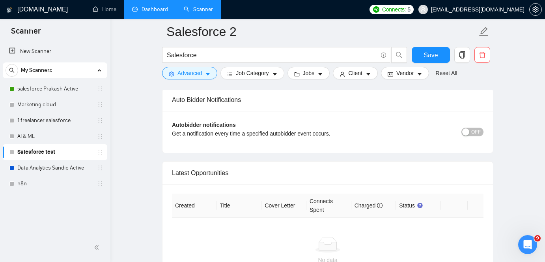
scroll to position [1866, 0]
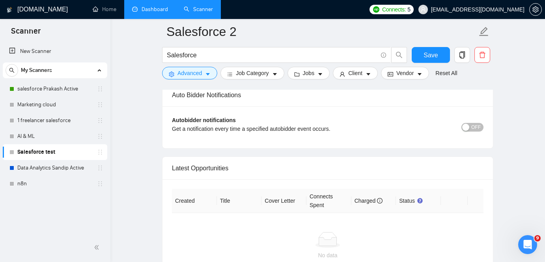
click at [468, 131] on div "button" at bounding box center [465, 126] width 7 height 7
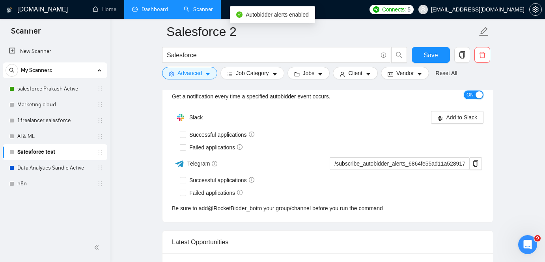
scroll to position [1902, 0]
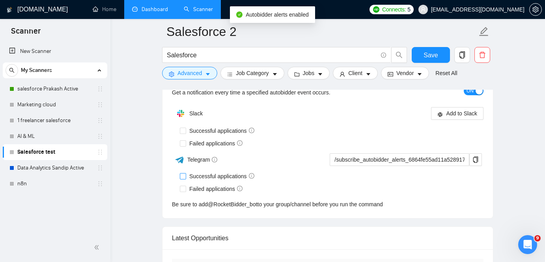
click at [185, 179] on span at bounding box center [183, 176] width 6 height 6
click at [185, 178] on input "Successful applications" at bounding box center [183, 176] width 6 height 6
checkbox input "true"
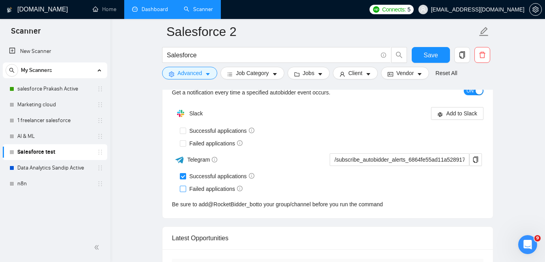
click at [183, 191] on input "Failed applications" at bounding box center [183, 188] width 6 height 6
checkbox input "true"
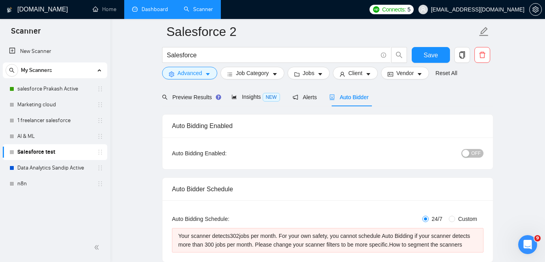
scroll to position [34, 0]
click at [473, 155] on span "OFF" at bounding box center [475, 154] width 9 height 9
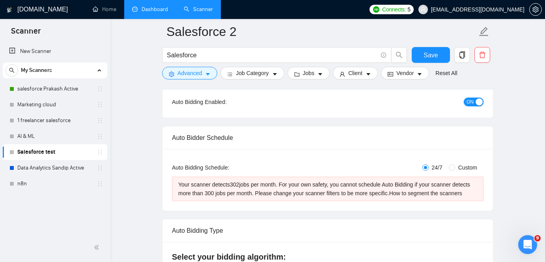
scroll to position [0, 0]
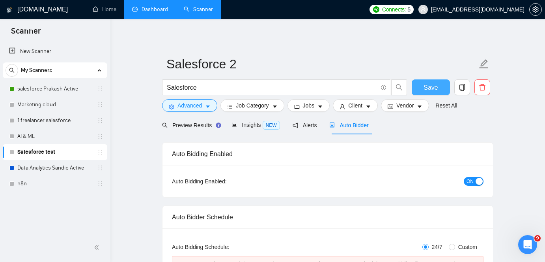
click at [430, 82] on span "Save" at bounding box center [431, 87] width 14 height 10
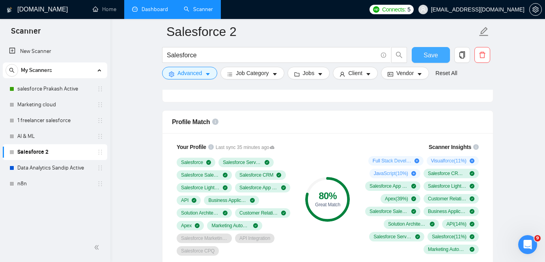
scroll to position [544, 0]
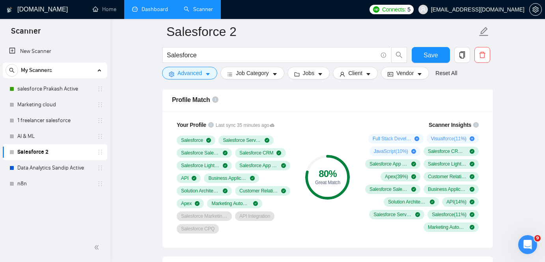
click at [150, 13] on link "Dashboard" at bounding box center [150, 9] width 36 height 7
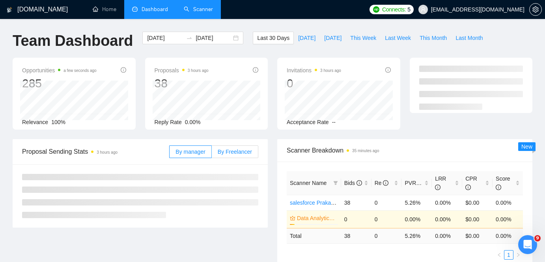
click at [231, 149] on span "By Freelancer" at bounding box center [235, 151] width 34 height 6
click at [212, 153] on input "By Freelancer" at bounding box center [212, 153] width 0 height 0
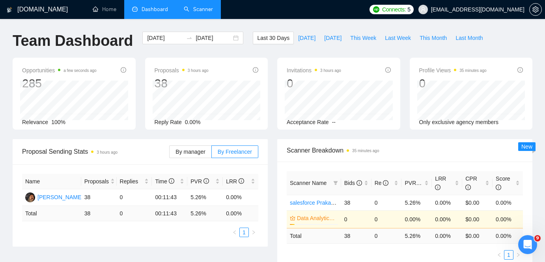
click at [203, 10] on link "Scanner" at bounding box center [198, 9] width 29 height 7
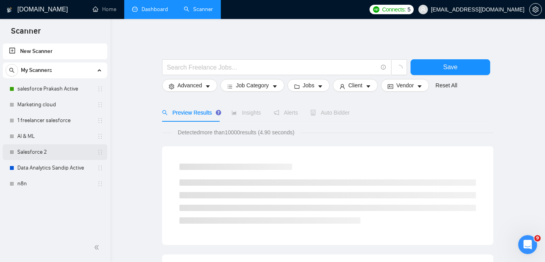
click at [70, 150] on link "Salesforce 2" at bounding box center [54, 152] width 75 height 16
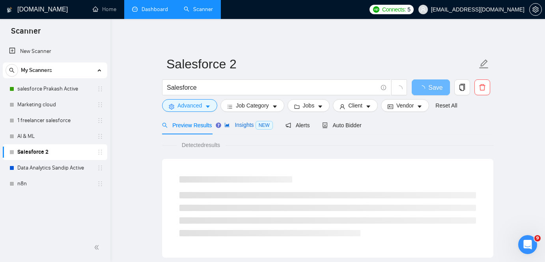
click at [256, 126] on span "Insights NEW" at bounding box center [248, 125] width 48 height 6
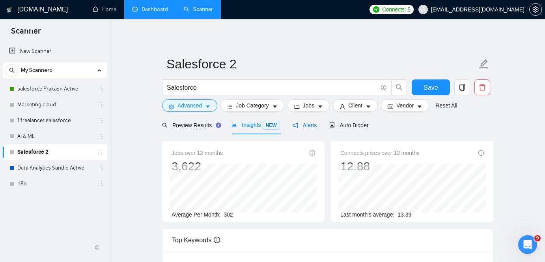
click at [316, 126] on span "Alerts" at bounding box center [305, 125] width 24 height 6
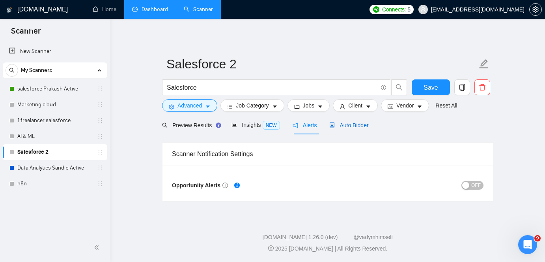
click at [353, 122] on span "Auto Bidder" at bounding box center [348, 125] width 39 height 6
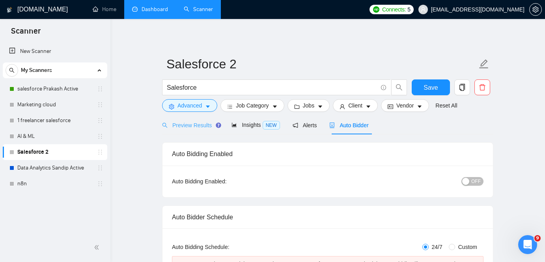
click at [209, 131] on div "Preview Results" at bounding box center [190, 125] width 57 height 19
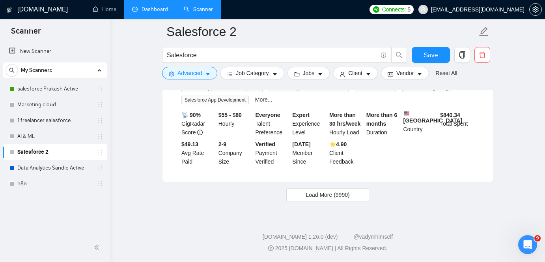
scroll to position [1719, 0]
click at [332, 189] on button "Load More (9990)" at bounding box center [327, 194] width 82 height 13
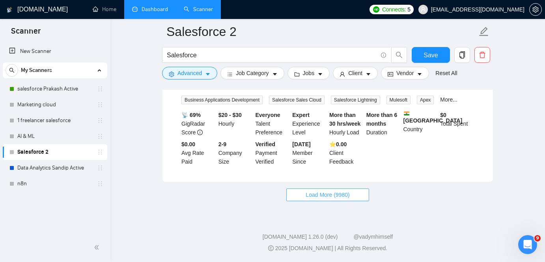
scroll to position [3476, 0]
click at [307, 198] on span "Load More (9980)" at bounding box center [328, 194] width 44 height 9
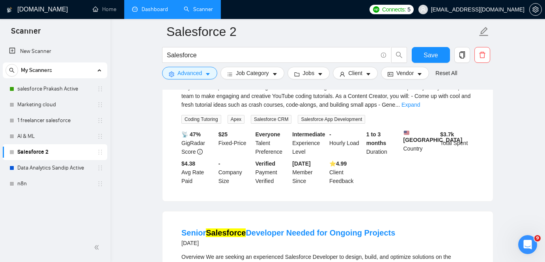
scroll to position [4271, 0]
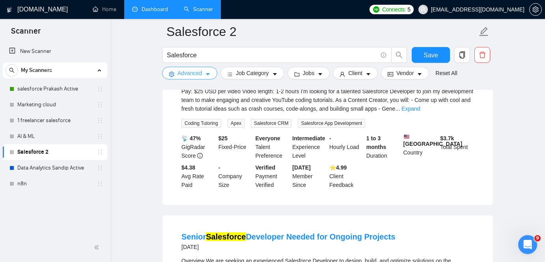
click at [211, 73] on icon "caret-down" at bounding box center [208, 74] width 6 height 6
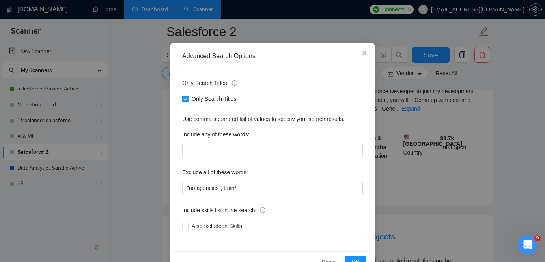
scroll to position [46, 0]
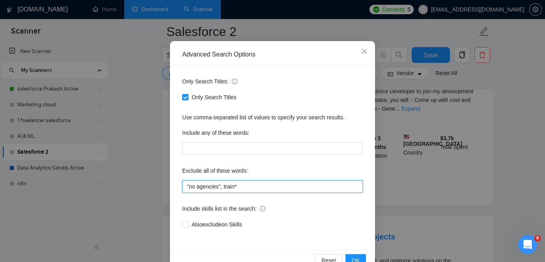
click at [260, 190] on input ""no agencies", train*" at bounding box center [272, 186] width 181 height 13
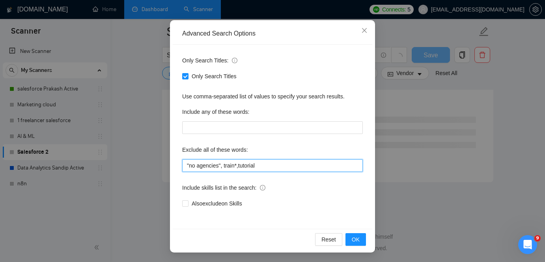
scroll to position [1055, 0]
type input ""no agencies", train*,tutorial"
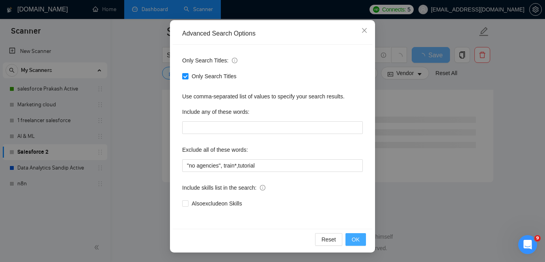
click at [359, 237] on span "OK" at bounding box center [356, 239] width 8 height 9
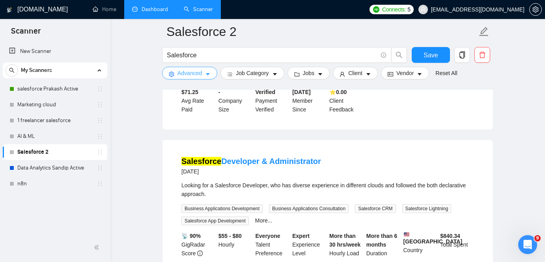
scroll to position [1719, 0]
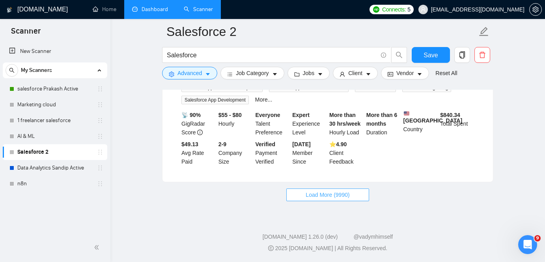
click at [356, 198] on button "Load More (9990)" at bounding box center [327, 194] width 82 height 13
click at [355, 196] on button "Load More (9980)" at bounding box center [327, 194] width 82 height 13
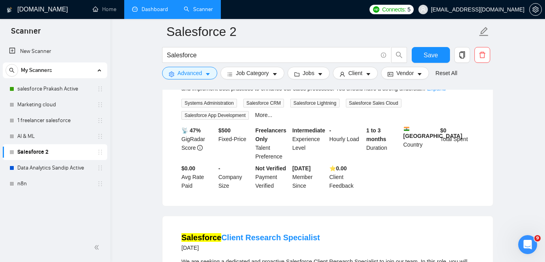
scroll to position [2855, 0]
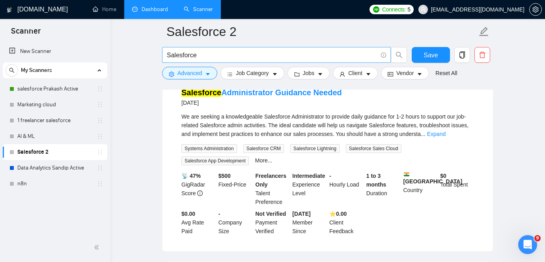
click at [245, 54] on input "Salesforce" at bounding box center [272, 55] width 211 height 10
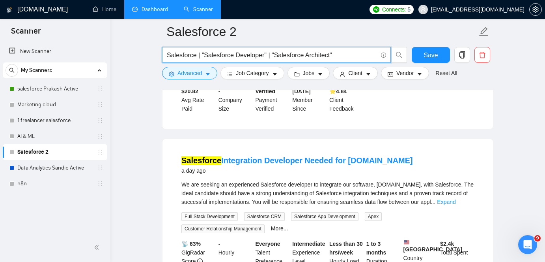
scroll to position [548, 0]
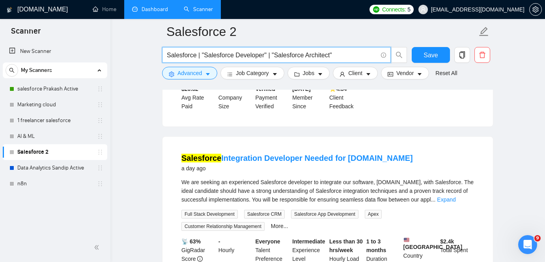
click at [356, 54] on input "Salesforce | "Salesforce Developer" | "Salesforce Architect"" at bounding box center [272, 55] width 211 height 10
click at [326, 187] on span "We are seeking an experienced Salesforce developer to integrate our software, […" at bounding box center [327, 191] width 292 height 24
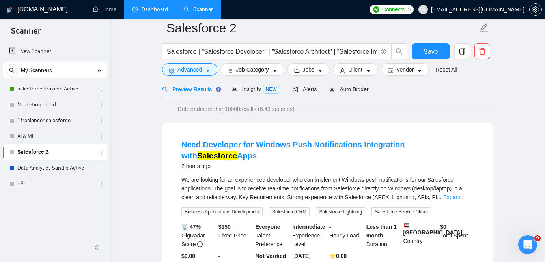
scroll to position [0, 0]
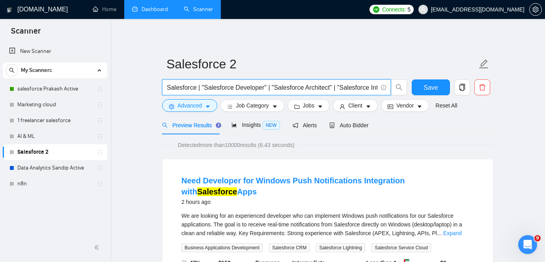
click at [275, 89] on input "Salesforce | "Salesforce Developer" | "Salesforce Architect" | "Salesforce Inte…" at bounding box center [272, 87] width 211 height 10
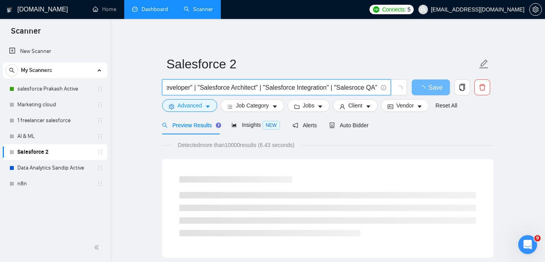
click at [352, 89] on input "Salesforce | "Salesforce Developer" | "Salesforce Architect" | "Salesforce Inte…" at bounding box center [272, 87] width 211 height 10
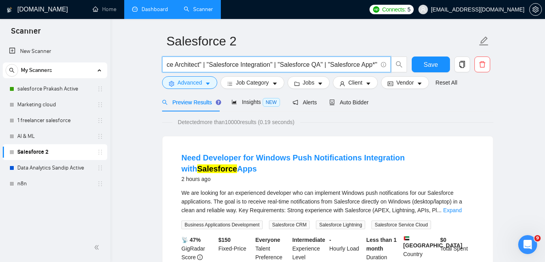
scroll to position [24, 0]
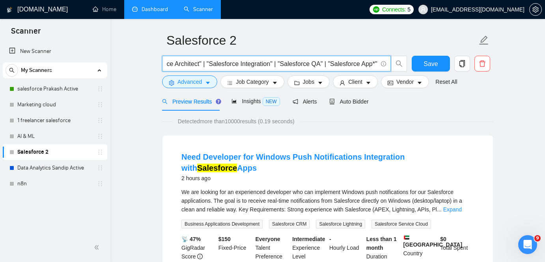
click at [189, 69] on span "Salesforce | "Salesforce Developer" | "Salesforce Architect" | "Salesforce Inte…" at bounding box center [276, 64] width 229 height 16
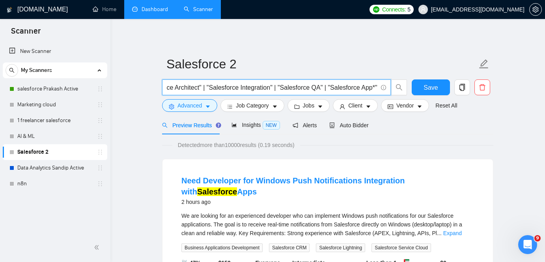
click at [190, 89] on input "Salesforce | "Salesforce Developer" | "Salesforce Architect" | "Salesforce Inte…" at bounding box center [272, 87] width 211 height 10
click at [179, 87] on input "Salesforce | "Salesforce Developer" | "Salesforce Architect" | "Salesforce Inte…" at bounding box center [272, 87] width 211 height 10
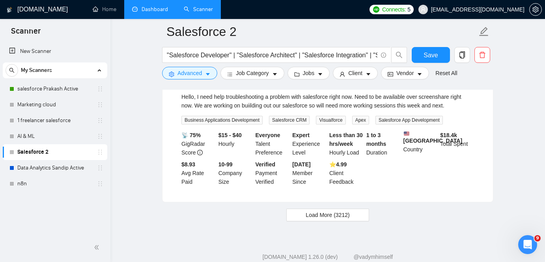
scroll to position [1740, 0]
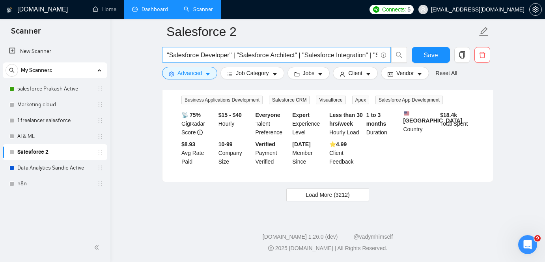
click at [189, 60] on input ""Salesforce Developer" | "Salesforce Architect" | "Salesforce Integration" | "S…" at bounding box center [272, 55] width 211 height 10
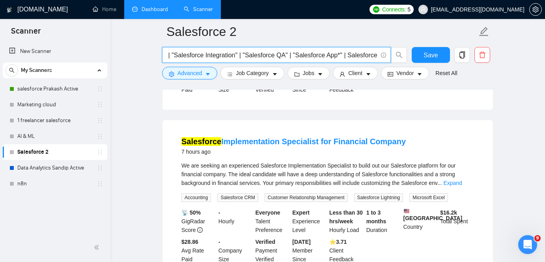
scroll to position [227, 0]
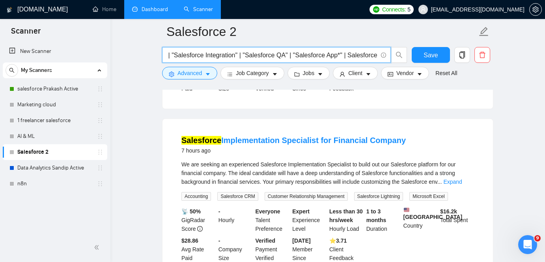
click at [239, 57] on input ""Salesforce Developer" | "Salesforce Architect" | "Salesforce Integration" | "S…" at bounding box center [272, 55] width 211 height 10
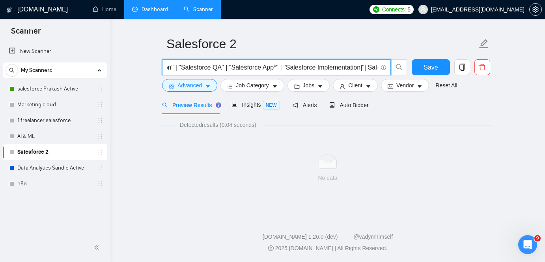
scroll to position [0, 196]
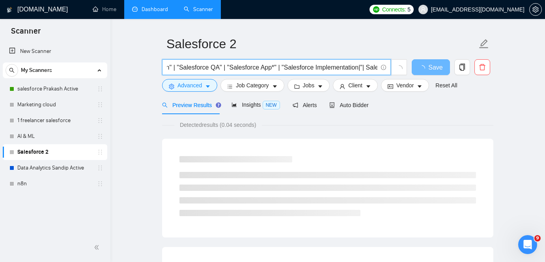
click at [370, 69] on input ""Salesforce Developer" | "Salesforce Architect" | "Salesforce Integration" | "S…" at bounding box center [272, 67] width 211 height 10
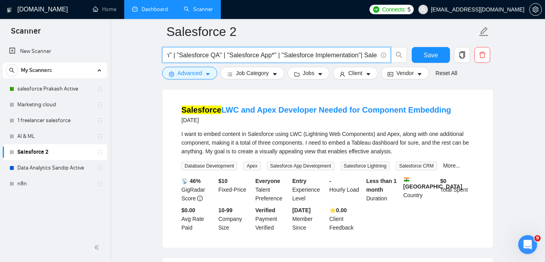
scroll to position [946, 0]
click at [332, 61] on span ""Salesforce Developer" | "Salesforce Architect" | "Salesforce Integration" | "S…" at bounding box center [276, 55] width 229 height 16
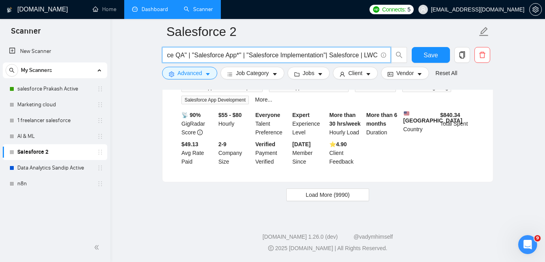
scroll to position [1709, 0]
click at [355, 201] on button "Load More (9990)" at bounding box center [327, 194] width 82 height 13
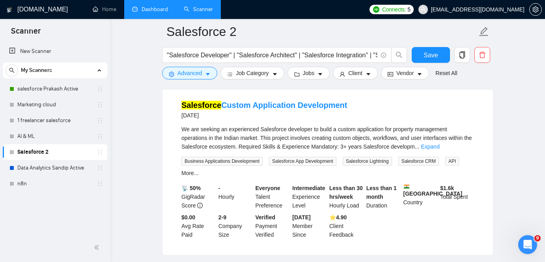
scroll to position [2177, 0]
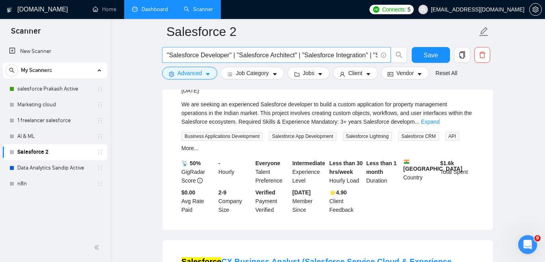
click at [338, 61] on span ""Salesforce Developer" | "Salesforce Architect" | "Salesforce Integration" | "S…" at bounding box center [276, 55] width 229 height 16
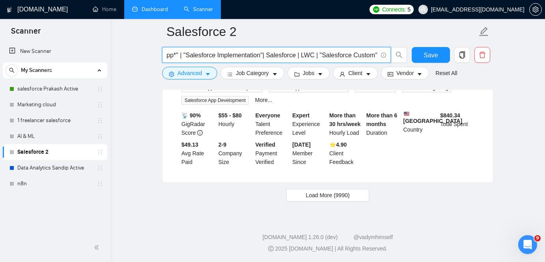
scroll to position [1662, 0]
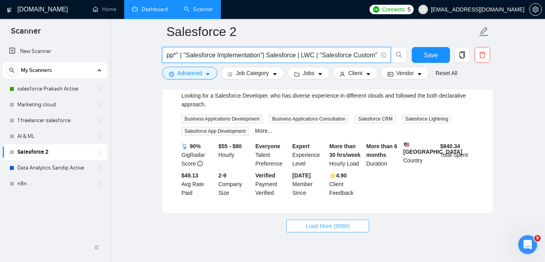
click at [330, 230] on span "Load More (9990)" at bounding box center [328, 225] width 44 height 9
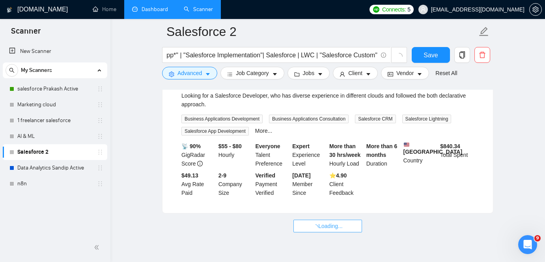
scroll to position [0, 0]
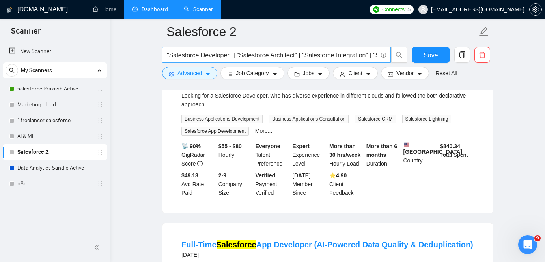
click at [309, 58] on input ""Salesforce Developer" | "Salesforce Architect" | "Salesforce Integration" | "S…" at bounding box center [272, 55] width 211 height 10
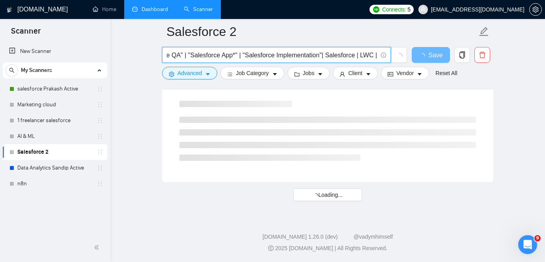
scroll to position [0, 230]
click at [353, 53] on input ""Salesforce Developer" | "Salesforce Architect" | "Salesforce Integration" | "S…" at bounding box center [272, 55] width 211 height 10
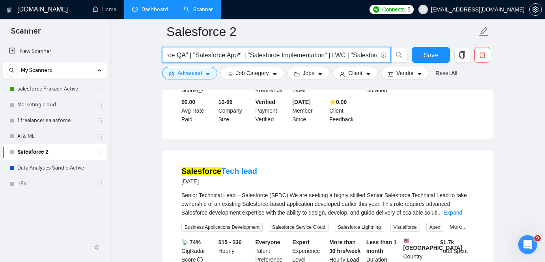
scroll to position [0, 0]
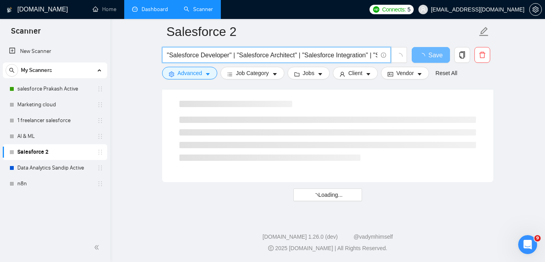
paste input "Salesforce"
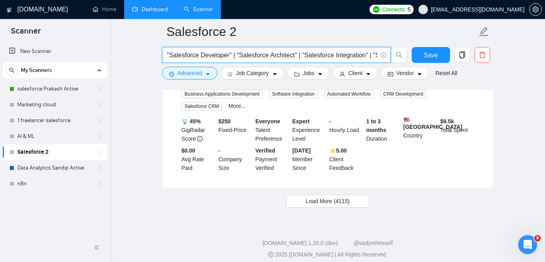
scroll to position [1737, 0]
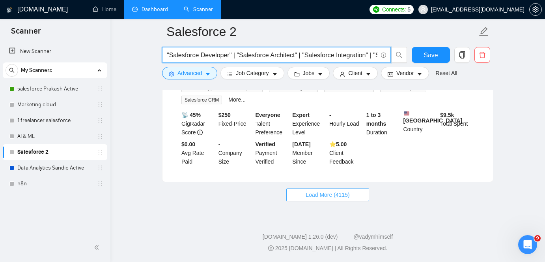
type input ""Salesforce Developer" | "Salesforce Architect" | "Salesforce Integration" | "S…"
click at [341, 193] on span "Load More (4115)" at bounding box center [328, 194] width 44 height 9
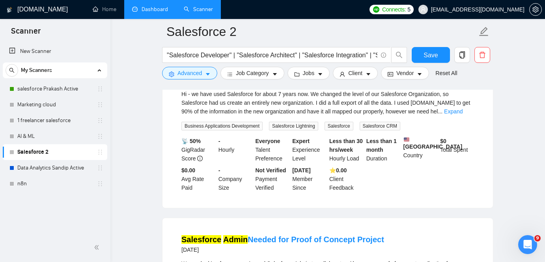
scroll to position [2619, 0]
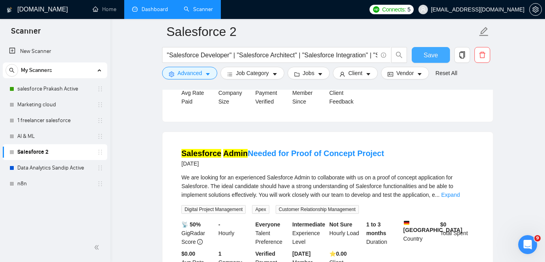
click at [434, 56] on span "Save" at bounding box center [431, 55] width 14 height 10
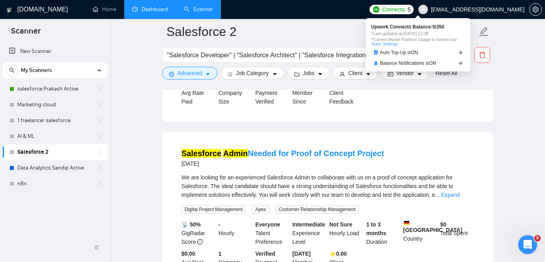
click at [406, 11] on span "Connects:" at bounding box center [394, 9] width 24 height 9
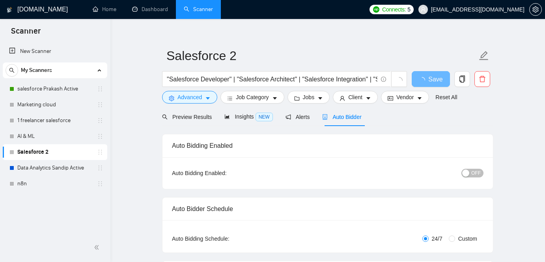
scroll to position [10, 0]
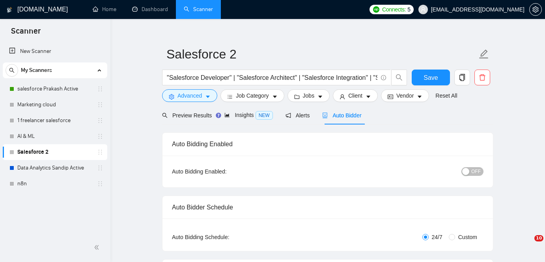
click at [481, 170] on button "OFF" at bounding box center [473, 171] width 22 height 9
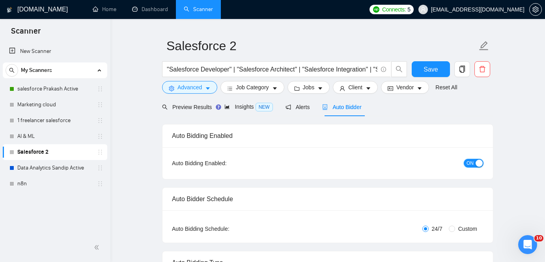
scroll to position [37, 0]
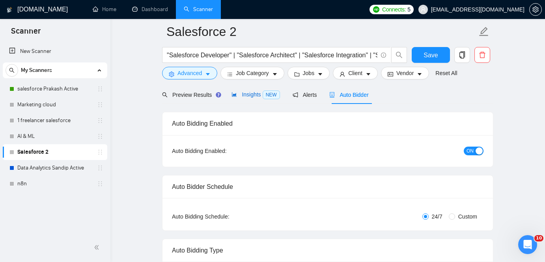
click at [249, 91] on span "Insights NEW" at bounding box center [256, 94] width 48 height 6
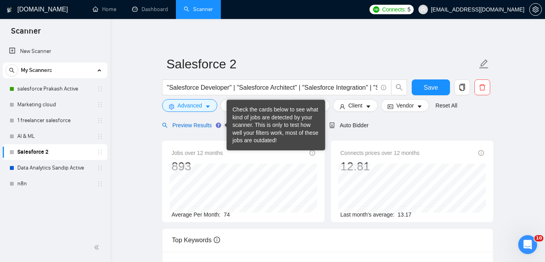
click at [209, 125] on span "Preview Results" at bounding box center [190, 125] width 57 height 6
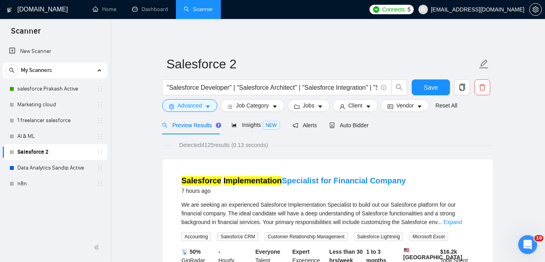
scroll to position [4, 0]
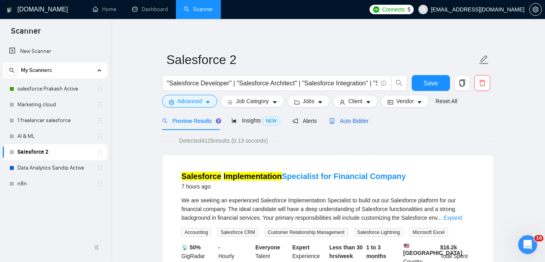
click at [360, 116] on div "Auto Bidder" at bounding box center [348, 120] width 39 height 9
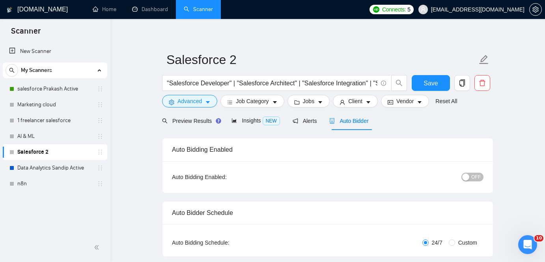
click at [477, 172] on span "OFF" at bounding box center [475, 176] width 9 height 9
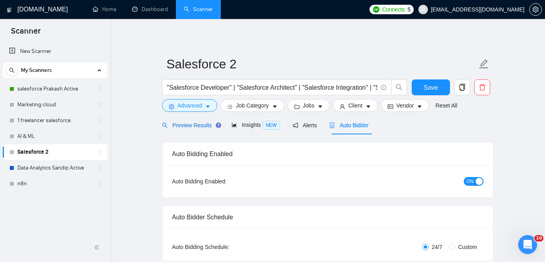
click at [197, 125] on span "Preview Results" at bounding box center [190, 125] width 57 height 6
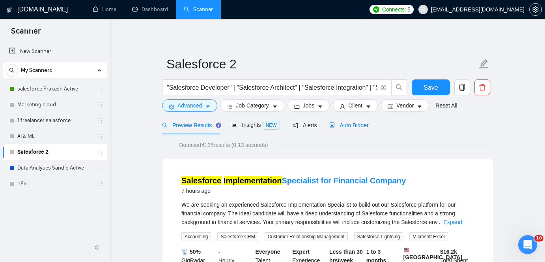
click at [364, 126] on span "Auto Bidder" at bounding box center [348, 125] width 39 height 6
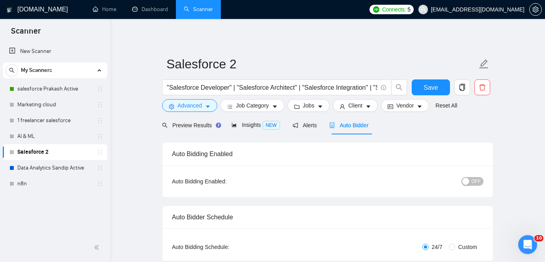
checkbox input "true"
click at [198, 123] on span "Preview Results" at bounding box center [190, 125] width 57 height 6
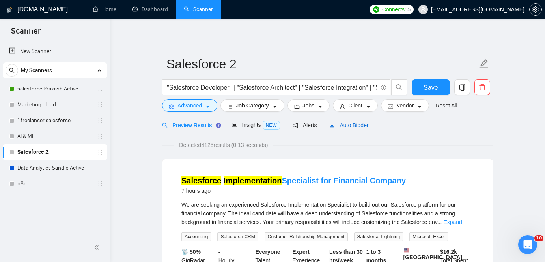
click at [359, 121] on div "Auto Bidder" at bounding box center [348, 125] width 39 height 9
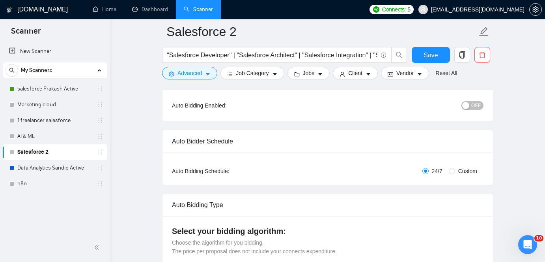
scroll to position [88, 0]
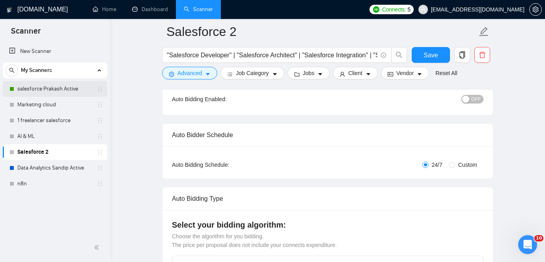
click at [67, 87] on link "salesforce Prakash Active" at bounding box center [54, 89] width 75 height 16
click at [428, 59] on span "Save" at bounding box center [431, 55] width 14 height 10
click at [469, 101] on div "button" at bounding box center [465, 98] width 7 height 7
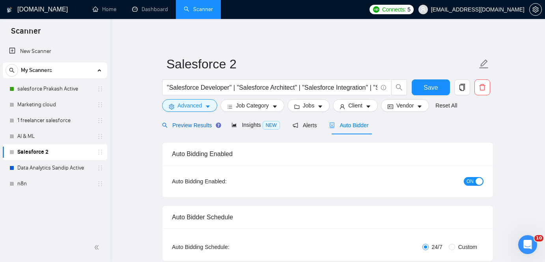
click at [196, 128] on div "Preview Results" at bounding box center [190, 125] width 57 height 9
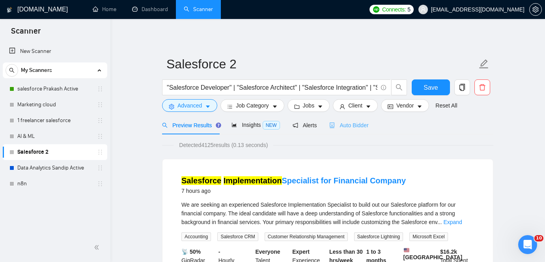
click at [354, 129] on div "Auto Bidder" at bounding box center [348, 125] width 39 height 19
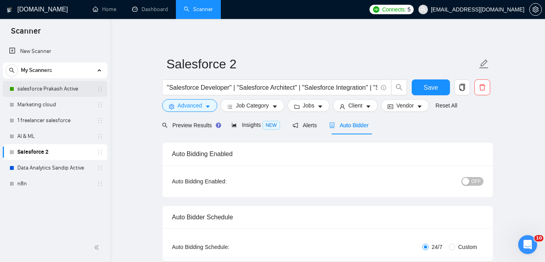
click at [64, 89] on link "salesforce Prakash Active" at bounding box center [54, 89] width 75 height 16
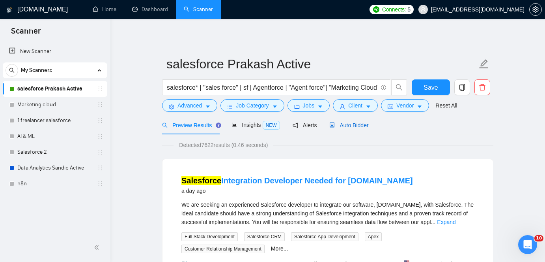
click at [358, 126] on span "Auto Bidder" at bounding box center [348, 125] width 39 height 6
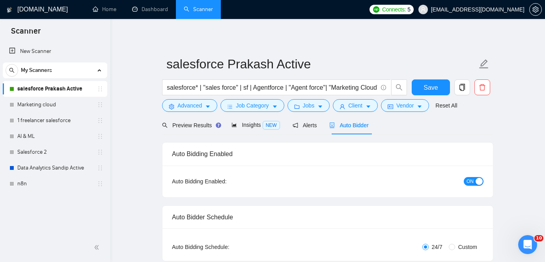
checkbox input "true"
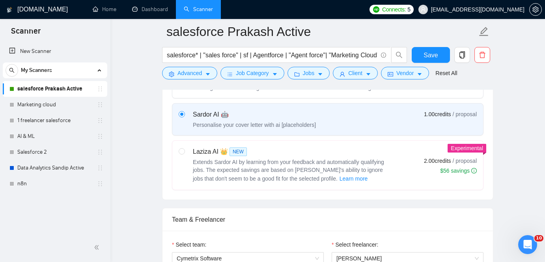
scroll to position [206, 0]
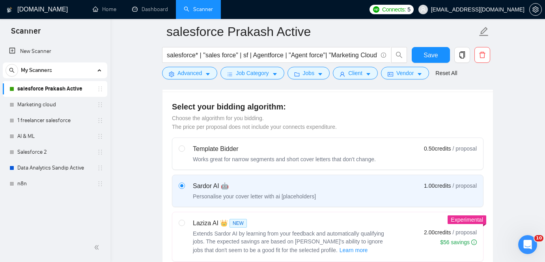
click at [185, 224] on div "Laziza AI 👑 NEW Extends Sardor AI by learning from your feedback and automatica…" at bounding box center [284, 236] width 211 height 36
click at [184, 224] on input "radio" at bounding box center [182, 222] width 6 height 6
radio input "true"
radio input "false"
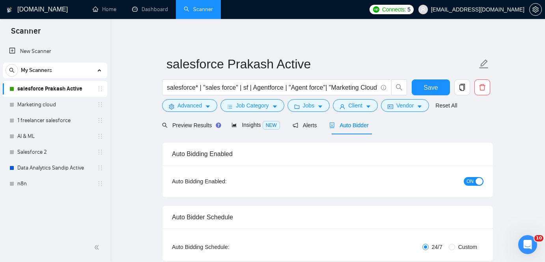
scroll to position [1, 0]
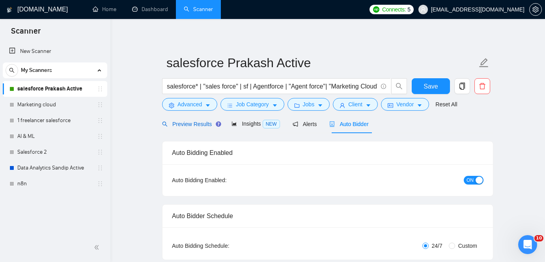
click at [196, 122] on span "Preview Results" at bounding box center [190, 124] width 57 height 6
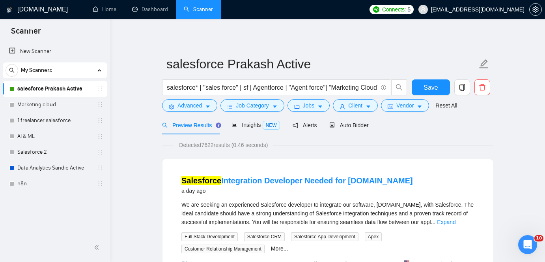
click at [208, 90] on input "salesforce* | "sales force" | sf | Agentforce | "Agent force"| "Marketing Cloud…" at bounding box center [272, 87] width 211 height 10
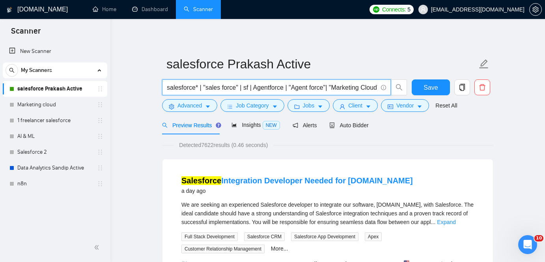
scroll to position [0, 462]
click at [367, 207] on span "We are seeking an experienced Salesforce developer to integrate our software, […" at bounding box center [327, 213] width 292 height 24
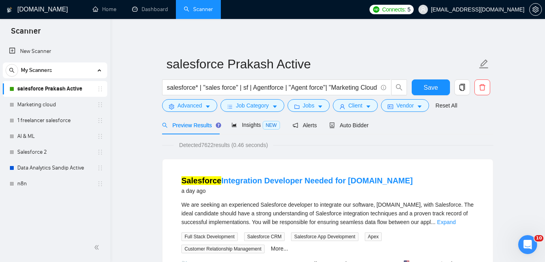
scroll to position [15, 0]
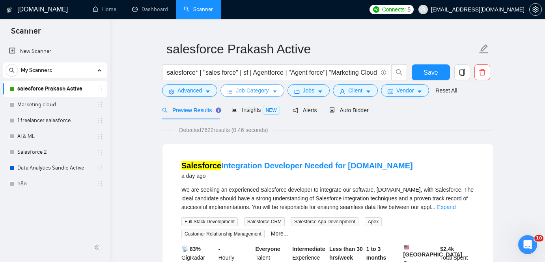
click at [269, 84] on button "Job Category" at bounding box center [253, 90] width 64 height 13
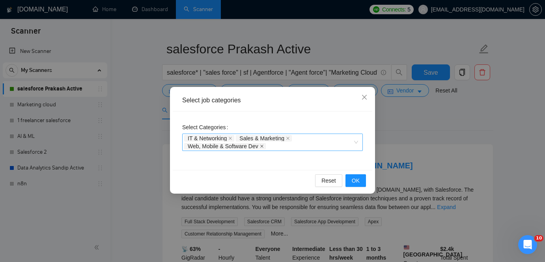
click at [264, 146] on icon "close" at bounding box center [262, 146] width 4 height 4
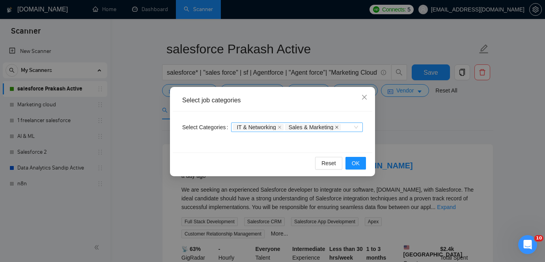
click at [339, 127] on icon "close" at bounding box center [337, 127] width 4 height 4
click at [282, 126] on icon "close" at bounding box center [280, 127] width 4 height 4
click at [356, 161] on span "OK" at bounding box center [356, 163] width 8 height 9
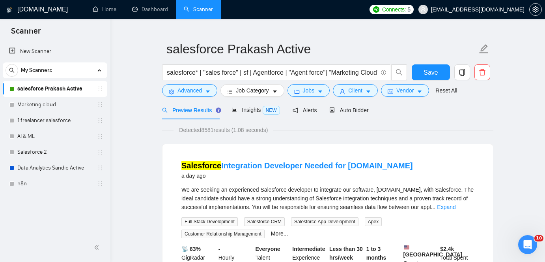
click at [371, 187] on span "We are seeking an experienced Salesforce developer to integrate our software, […" at bounding box center [327, 198] width 292 height 24
click at [321, 88] on button "Jobs" at bounding box center [309, 90] width 43 height 13
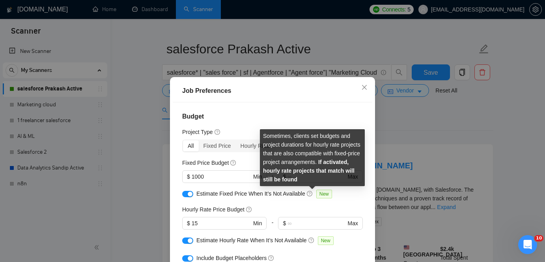
scroll to position [4, 0]
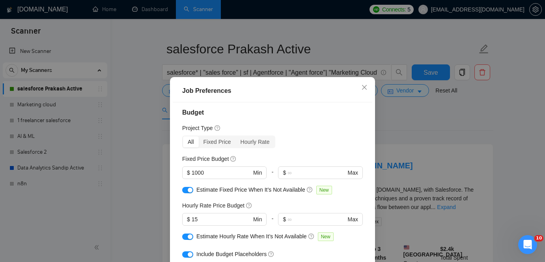
click at [189, 189] on div "button" at bounding box center [190, 189] width 5 height 5
click at [189, 189] on button "button" at bounding box center [187, 190] width 11 height 6
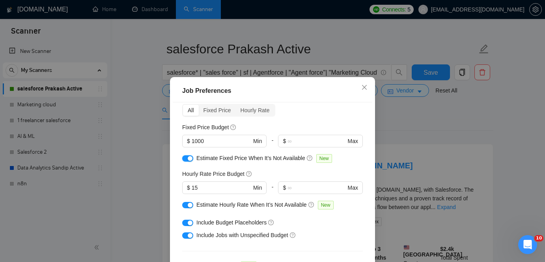
scroll to position [36, 0]
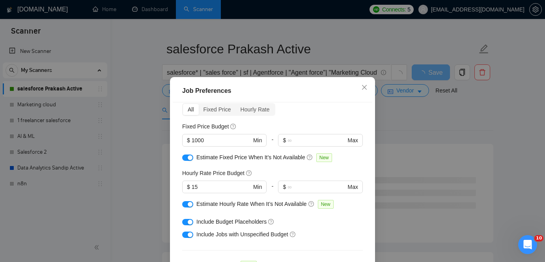
click at [184, 161] on div at bounding box center [187, 157] width 11 height 9
click at [186, 156] on button "button" at bounding box center [187, 157] width 11 height 6
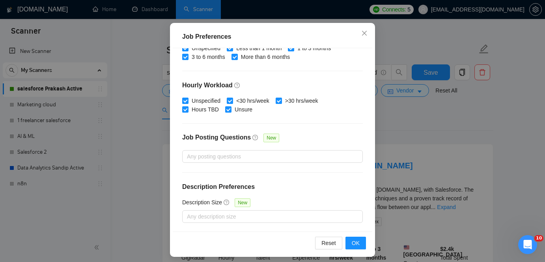
scroll to position [58, 0]
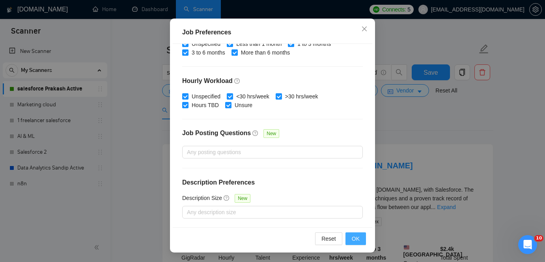
click at [353, 237] on span "OK" at bounding box center [356, 238] width 8 height 9
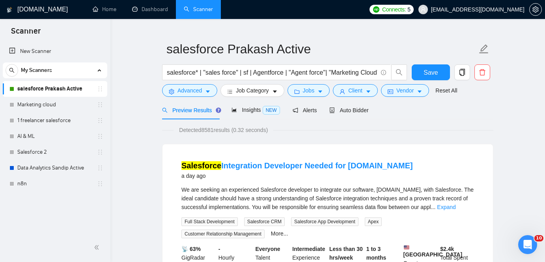
click at [282, 185] on div "We are seeking an experienced Salesforce developer to integrate our software, Q…" at bounding box center [327, 198] width 293 height 26
click at [369, 89] on icon "caret-down" at bounding box center [369, 92] width 6 height 6
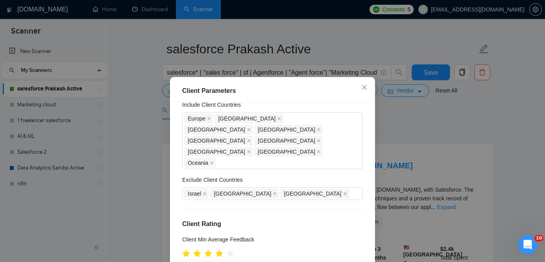
scroll to position [18, 0]
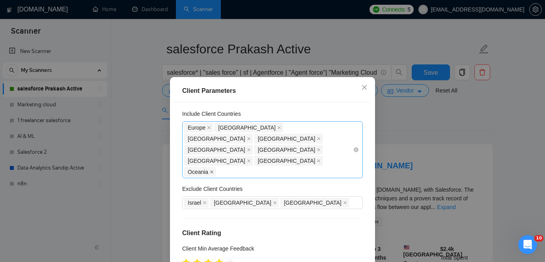
click at [214, 170] on icon "close" at bounding box center [212, 172] width 4 height 4
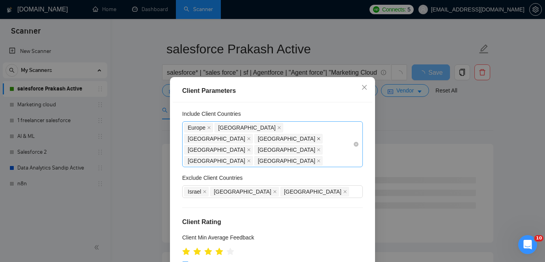
click at [321, 137] on icon "close" at bounding box center [319, 139] width 4 height 4
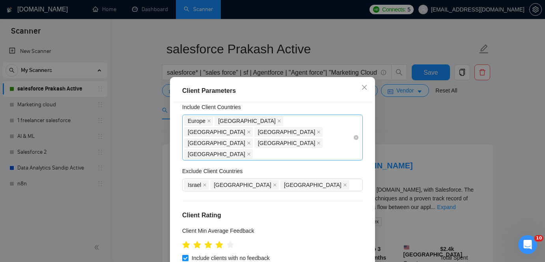
click at [345, 133] on div "Europe United States United Kingdom Canada Saudi Arabia United Arab Emirates Ne…" at bounding box center [268, 137] width 169 height 44
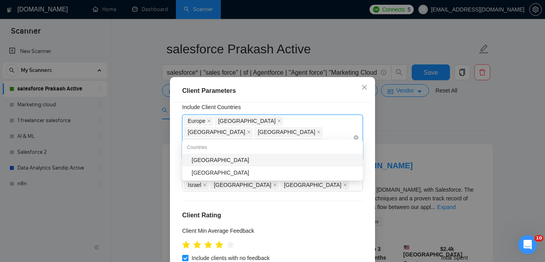
type input "aust"
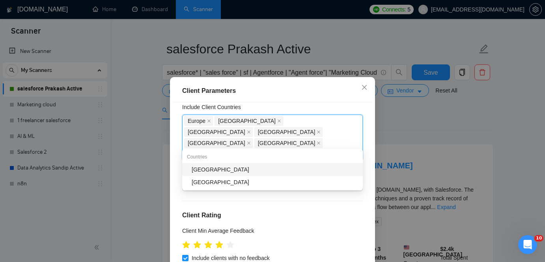
click at [310, 164] on div "[GEOGRAPHIC_DATA]" at bounding box center [272, 169] width 181 height 13
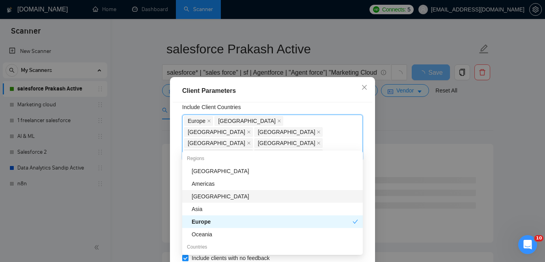
click at [372, 200] on div "Client Parameters Client Location Include Client Countries Europe United States…" at bounding box center [272, 194] width 205 height 234
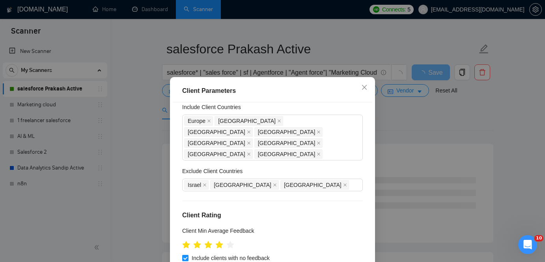
click at [332, 226] on div "Client Min Average Feedback" at bounding box center [272, 232] width 181 height 12
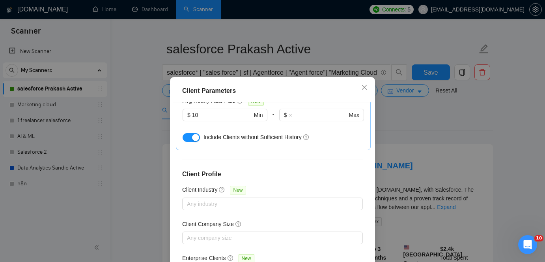
scroll to position [58, 0]
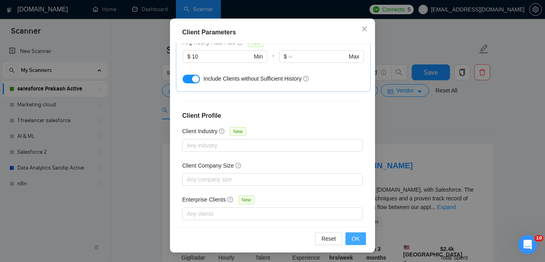
click at [361, 242] on button "OK" at bounding box center [356, 238] width 21 height 13
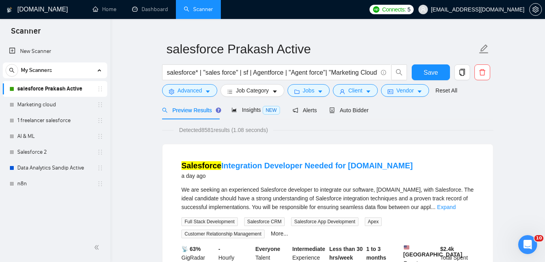
scroll to position [29, 0]
click at [454, 160] on div "Salesforce Integration Developer Needed for Quilia.com a day ago" at bounding box center [327, 170] width 293 height 21
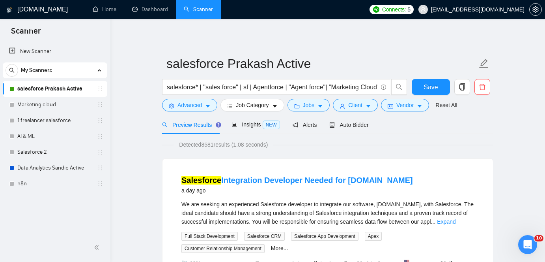
scroll to position [3, 0]
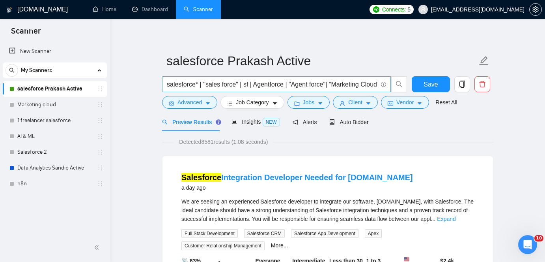
click at [311, 86] on input "salesforce* | "sales force" | sf | Agentforce | "Agent force"| "Marketing Cloud…" at bounding box center [272, 84] width 211 height 10
click at [429, 103] on button "Vendor" at bounding box center [405, 102] width 48 height 13
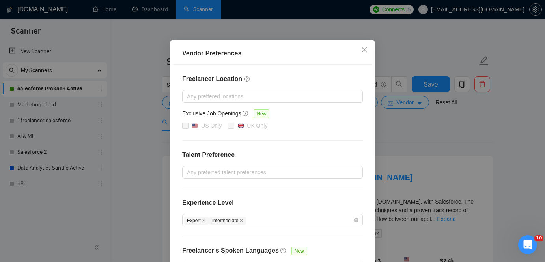
scroll to position [103, 0]
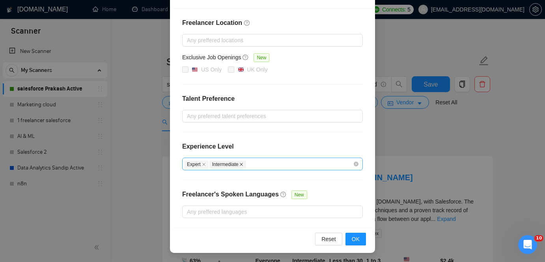
click at [243, 163] on icon "close" at bounding box center [241, 164] width 4 height 4
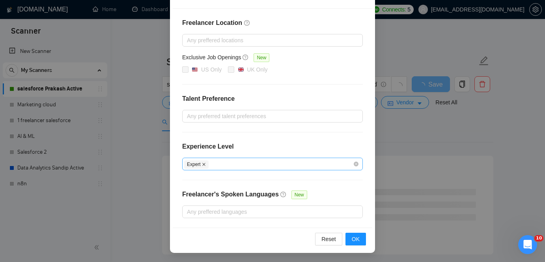
click at [203, 163] on icon "close" at bounding box center [203, 164] width 3 height 3
click at [353, 236] on span "OK" at bounding box center [356, 238] width 8 height 9
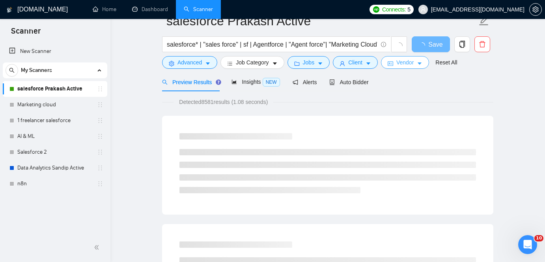
scroll to position [0, 0]
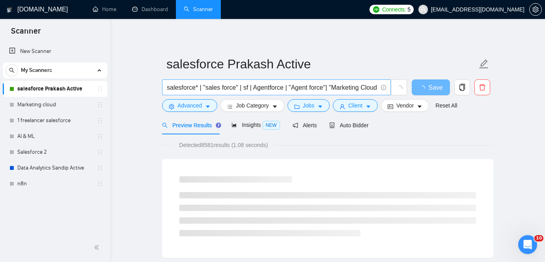
click at [251, 90] on input "salesforce* | "sales force" | sf | Agentforce | "Agent force"| "Marketing Cloud…" at bounding box center [272, 87] width 211 height 10
click at [318, 87] on input "salesforce* | "sales force" | sf | Agentforce | "Agent force"| "Marketing Cloud…" at bounding box center [272, 87] width 211 height 10
click at [404, 145] on div "Detected 8581 results (1.08 seconds)" at bounding box center [327, 144] width 331 height 9
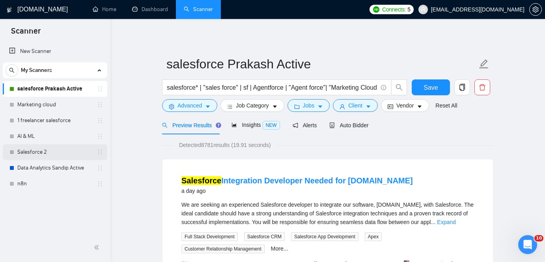
click at [54, 156] on link "Salesforce 2" at bounding box center [54, 152] width 75 height 16
click at [419, 89] on button "Save" at bounding box center [431, 87] width 38 height 16
click at [41, 157] on link "Salesforce 2" at bounding box center [54, 152] width 75 height 16
click at [58, 147] on link "Salesforce 2" at bounding box center [54, 152] width 75 height 16
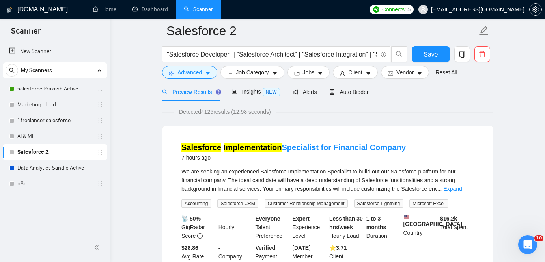
scroll to position [4, 0]
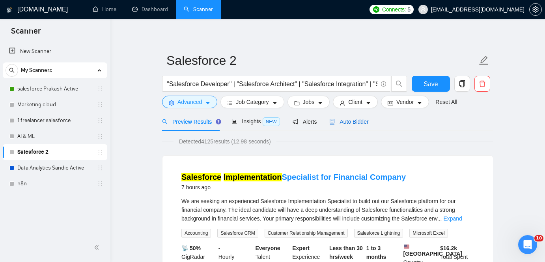
click at [355, 121] on span "Auto Bidder" at bounding box center [348, 121] width 39 height 6
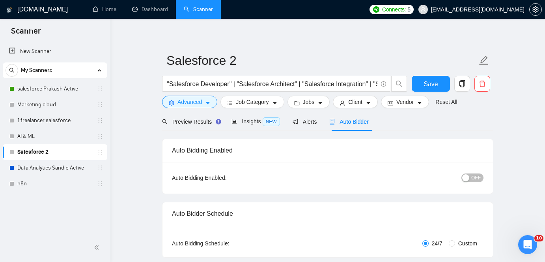
checkbox input "true"
click at [477, 174] on span "OFF" at bounding box center [475, 177] width 9 height 9
click at [260, 123] on span "Insights NEW" at bounding box center [256, 121] width 48 height 6
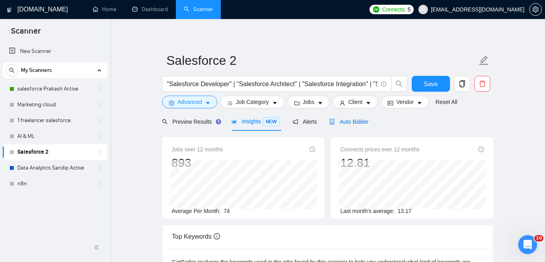
click at [355, 123] on span "Auto Bidder" at bounding box center [348, 121] width 39 height 6
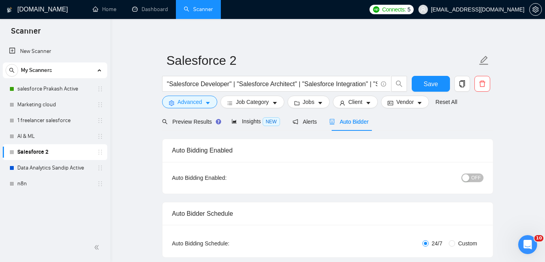
checkbox input "true"
click at [58, 90] on link "salesforce Prakash Active" at bounding box center [54, 89] width 75 height 16
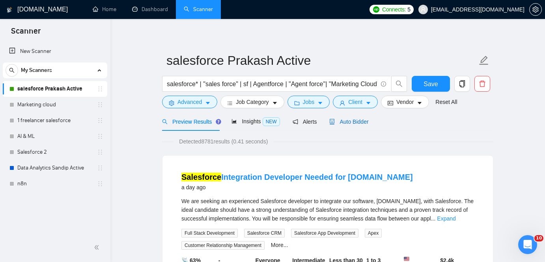
click at [357, 124] on span "Auto Bidder" at bounding box center [348, 121] width 39 height 6
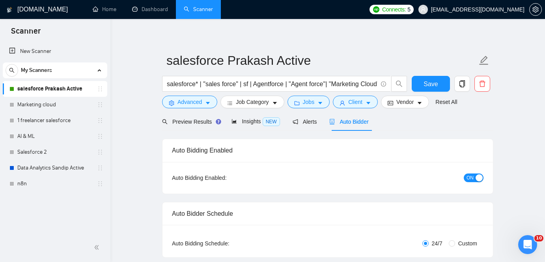
checkbox input "true"
click at [471, 178] on span "ON" at bounding box center [470, 177] width 7 height 9
click at [41, 153] on link "Salesforce 2" at bounding box center [54, 152] width 75 height 16
click at [422, 82] on button "Save" at bounding box center [431, 84] width 38 height 16
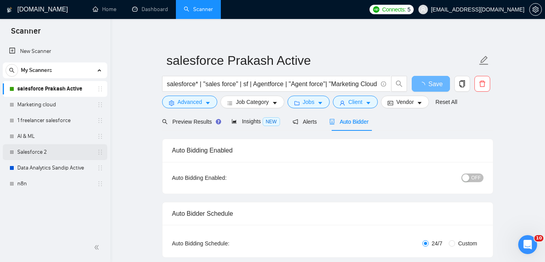
click at [68, 152] on link "Salesforce 2" at bounding box center [54, 152] width 75 height 16
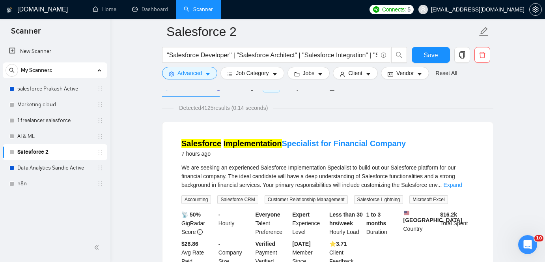
scroll to position [28, 0]
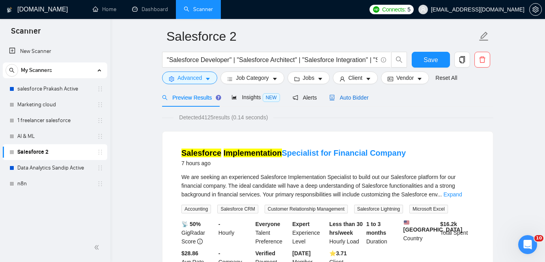
click at [357, 99] on span "Auto Bidder" at bounding box center [348, 97] width 39 height 6
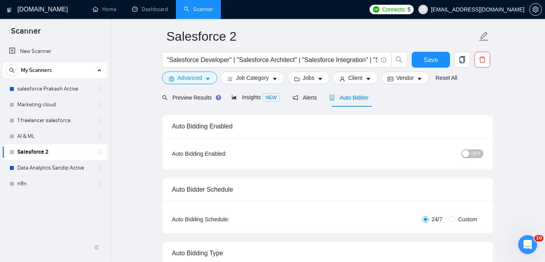
click at [478, 155] on span "OFF" at bounding box center [475, 153] width 9 height 9
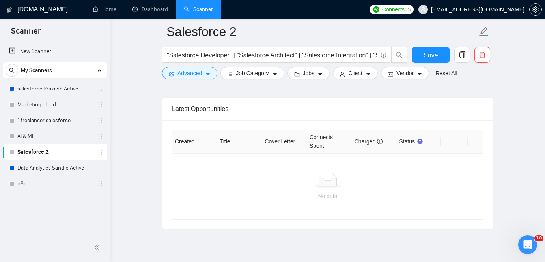
scroll to position [2030, 0]
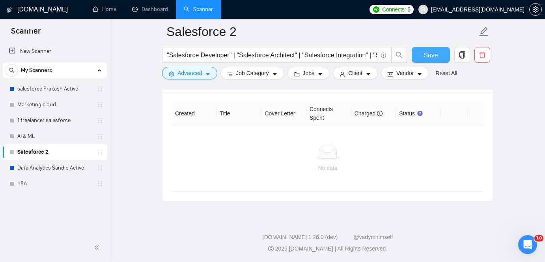
click at [425, 51] on span "Save" at bounding box center [431, 55] width 14 height 10
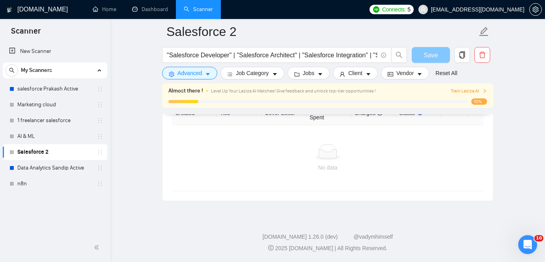
scroll to position [2007, 0]
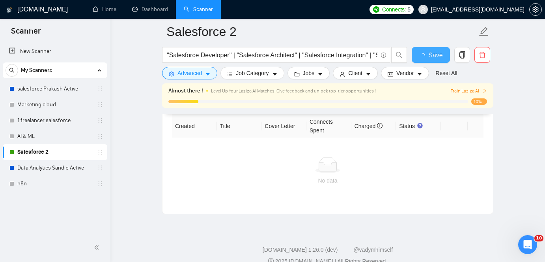
checkbox input "true"
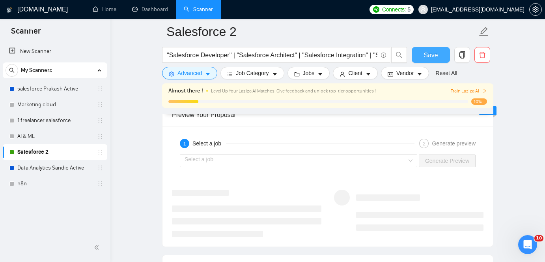
scroll to position [1414, 0]
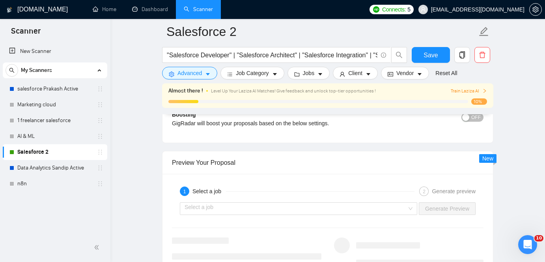
click at [465, 92] on span "Train Laziza AI" at bounding box center [469, 90] width 36 height 7
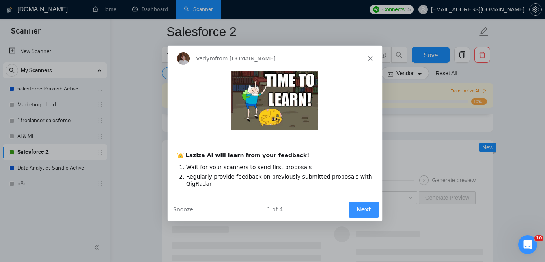
scroll to position [1426, 0]
click at [371, 209] on button "Next" at bounding box center [363, 209] width 30 height 16
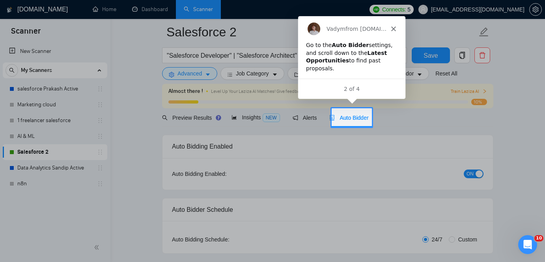
scroll to position [23, 0]
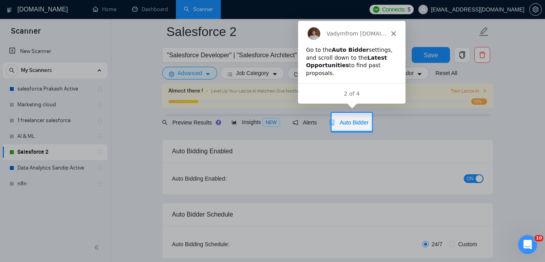
click at [363, 187] on div at bounding box center [272, 179] width 545 height 97
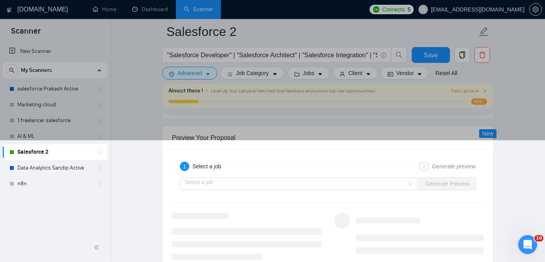
scroll to position [1441, 0]
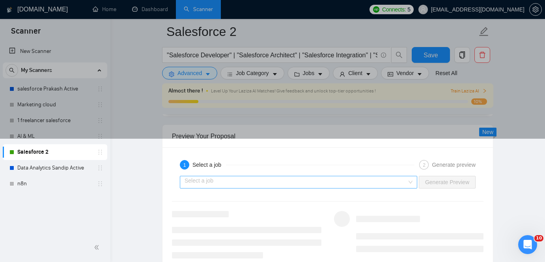
click at [339, 178] on input "search" at bounding box center [296, 182] width 223 height 12
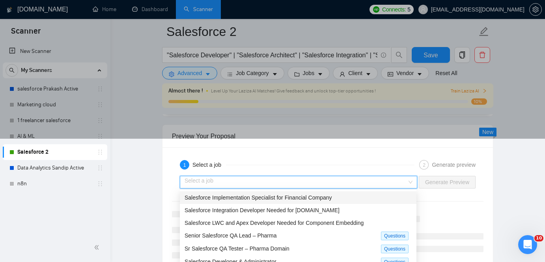
click at [325, 193] on div "Salesforce Implementation Specialist for Financial Company" at bounding box center [298, 197] width 227 height 9
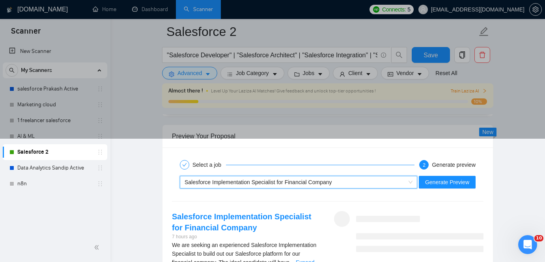
scroll to position [1539, 0]
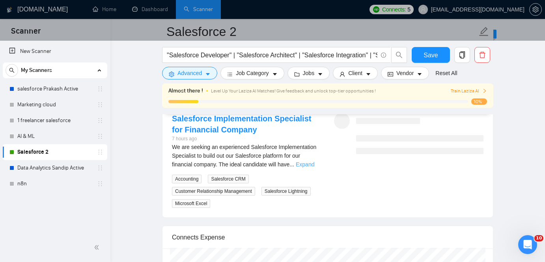
click at [314, 165] on link "Expand" at bounding box center [305, 164] width 19 height 6
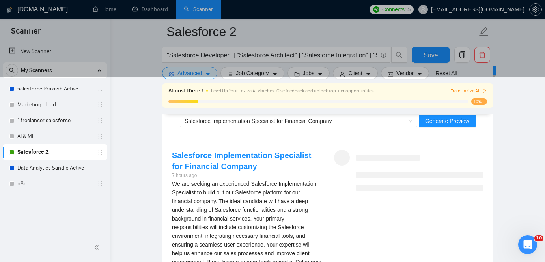
scroll to position [1505, 0]
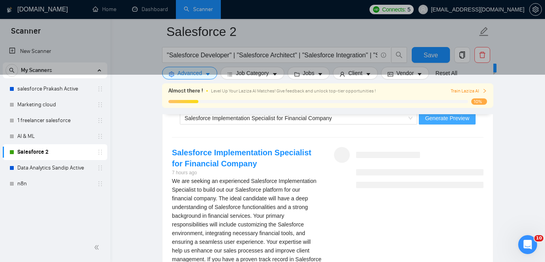
click at [439, 120] on span "Generate Preview" at bounding box center [447, 118] width 44 height 9
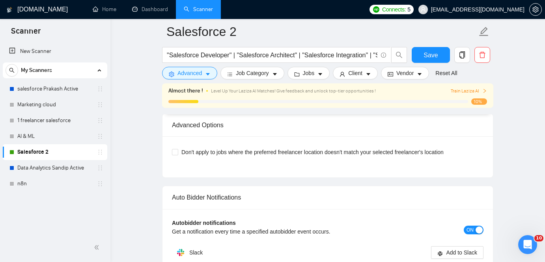
scroll to position [1880, 0]
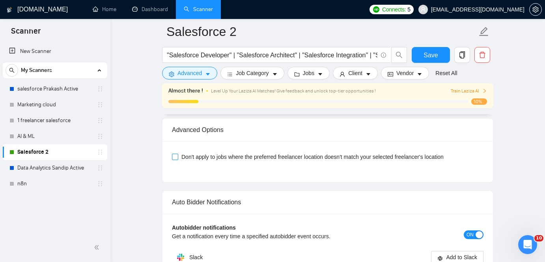
click at [174, 155] on input "Don't apply to jobs where the preferred freelancer location doesn't match your …" at bounding box center [175, 156] width 6 height 6
checkbox input "true"
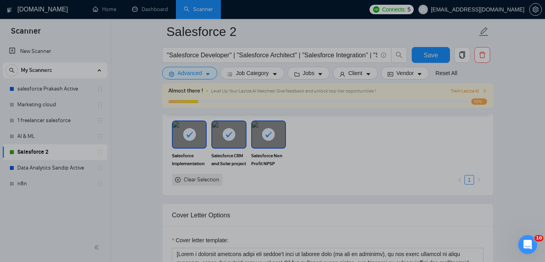
scroll to position [460, 0]
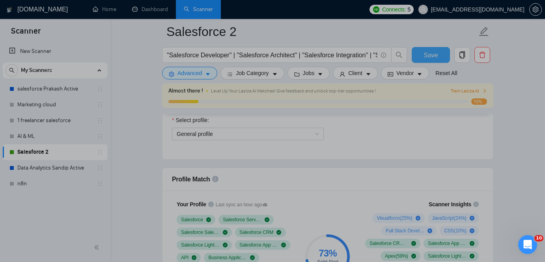
click at [425, 52] on span "Save" at bounding box center [431, 55] width 14 height 10
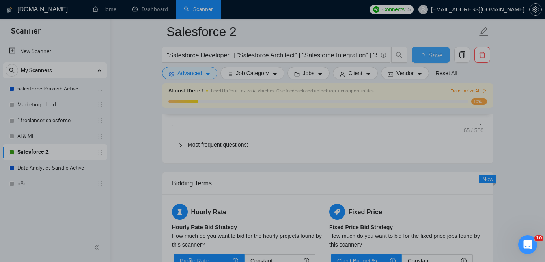
checkbox input "true"
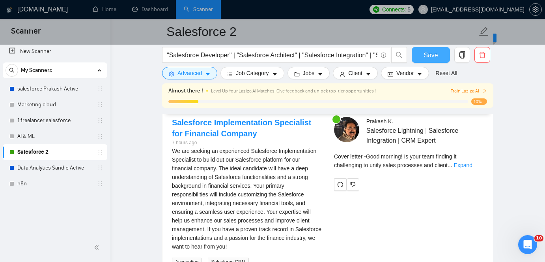
scroll to position [1535, 0]
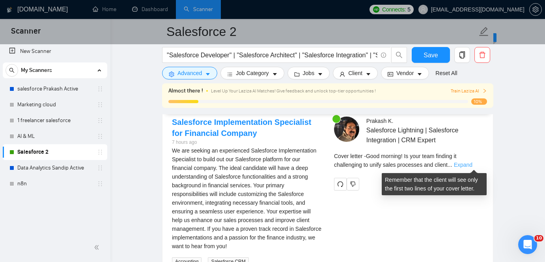
click at [473, 166] on link "Expand" at bounding box center [463, 164] width 19 height 6
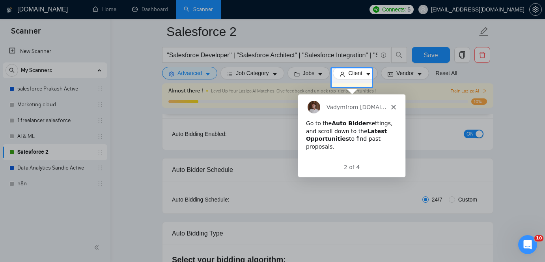
scroll to position [0, 0]
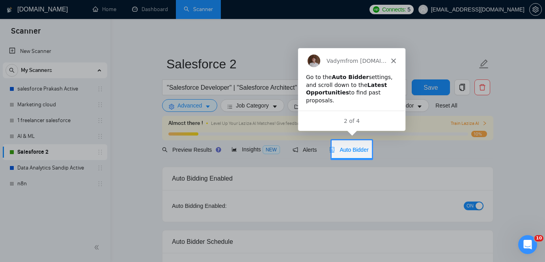
click at [465, 202] on div at bounding box center [272, 210] width 545 height 103
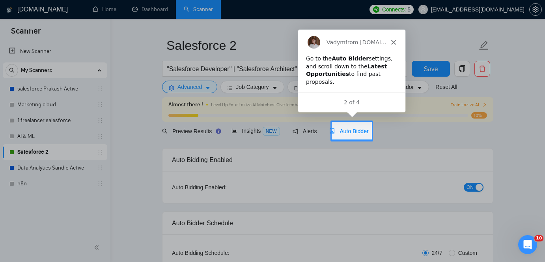
click at [65, 82] on div at bounding box center [272, 51] width 545 height 140
click at [66, 90] on div at bounding box center [272, 51] width 545 height 140
click at [269, 192] on div at bounding box center [272, 191] width 545 height 103
click at [394, 41] on icon "Close" at bounding box center [393, 41] width 5 height 5
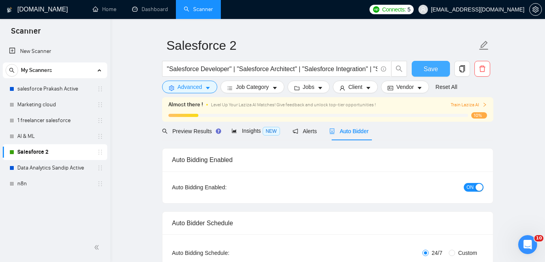
click at [428, 72] on span "Save" at bounding box center [431, 69] width 14 height 10
click at [69, 92] on link "salesforce Prakash Active" at bounding box center [54, 89] width 75 height 16
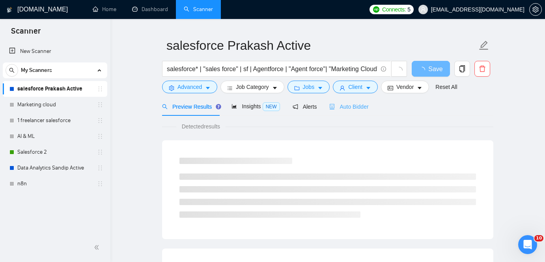
click at [358, 111] on div "Auto Bidder" at bounding box center [348, 106] width 39 height 19
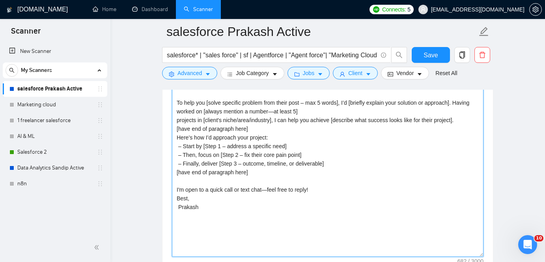
click at [357, 193] on textarea "Hi [client name, don’t use country or company name]! To help you [solve specifi…" at bounding box center [328, 168] width 312 height 178
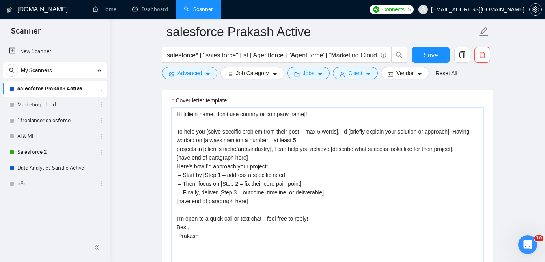
scroll to position [859, 0]
drag, startPoint x: 175, startPoint y: 115, endPoint x: 257, endPoint y: 251, distance: 159.1
click at [257, 251] on textarea "Hi [client name, don’t use country or company name]! To help you [solve specifi…" at bounding box center [328, 197] width 312 height 178
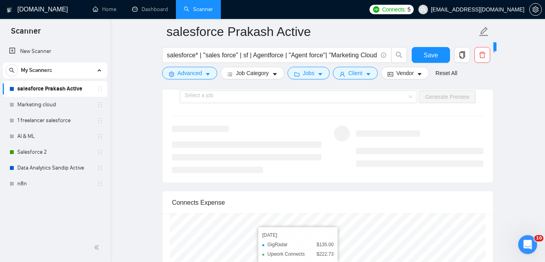
scroll to position [1541, 0]
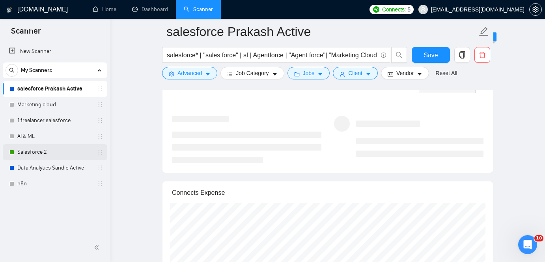
click at [69, 152] on link "Salesforce 2" at bounding box center [54, 152] width 75 height 16
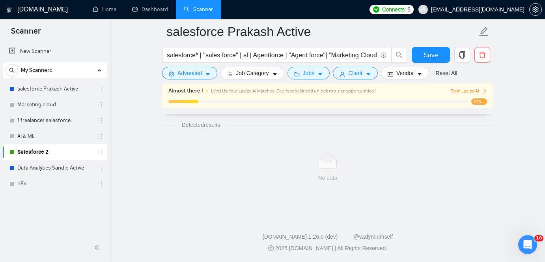
scroll to position [26, 0]
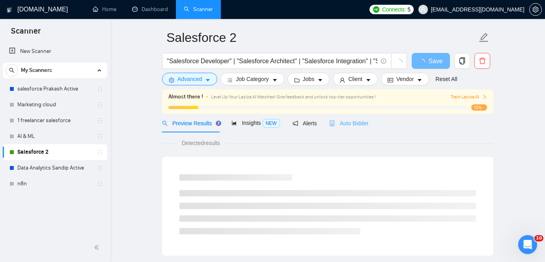
click at [364, 127] on div "Auto Bidder" at bounding box center [348, 123] width 39 height 19
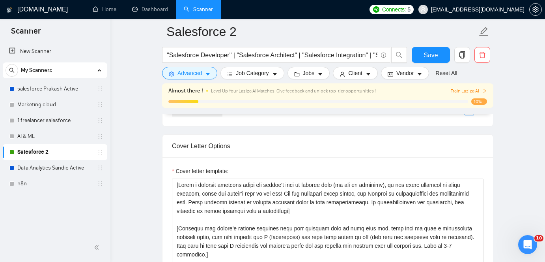
scroll to position [868, 0]
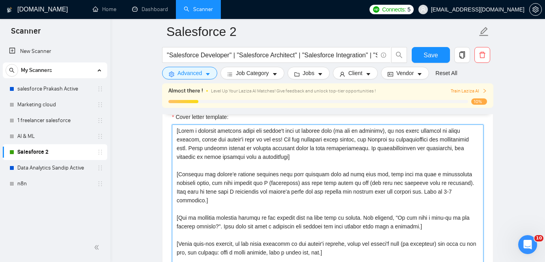
click at [227, 151] on textarea "Cover letter template:" at bounding box center [328, 213] width 312 height 178
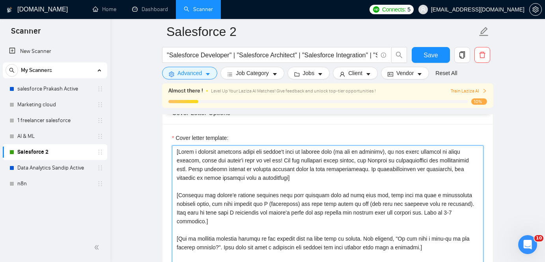
scroll to position [854, 0]
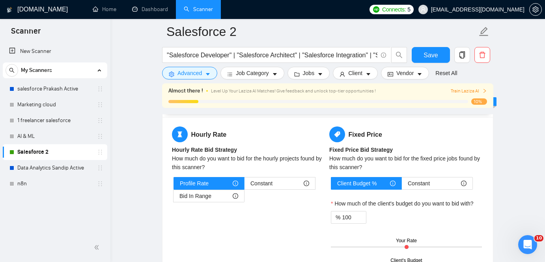
drag, startPoint x: 176, startPoint y: 143, endPoint x: 310, endPoint y: 137, distance: 134.7
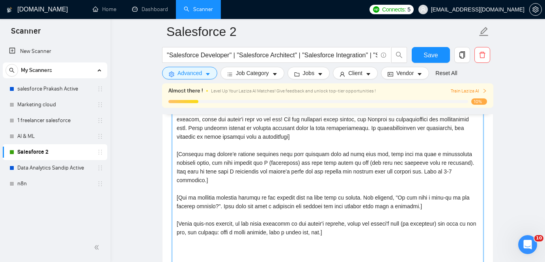
scroll to position [894, 0]
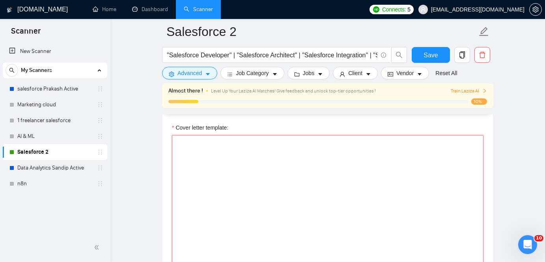
paste textarea "Hi [client name, don’t use country or company name]! To help you [solve specifi…"
type textarea "Hi [client name, don’t use country or company name]! To help you [solve specifi…"
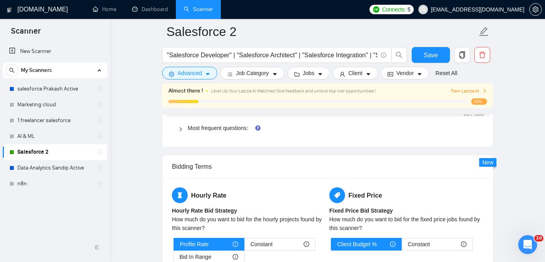
scroll to position [1164, 0]
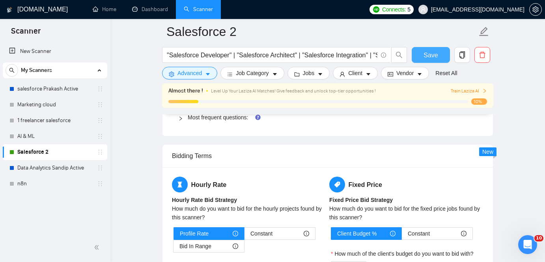
click at [429, 53] on span "Save" at bounding box center [431, 55] width 14 height 10
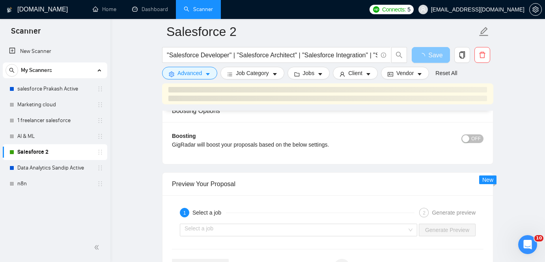
scroll to position [1473, 0]
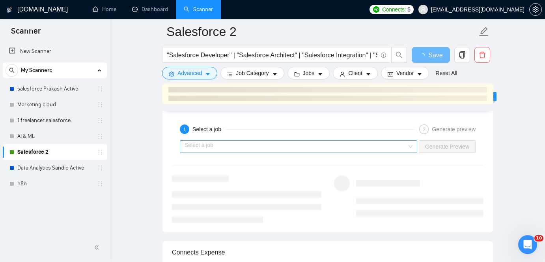
click at [395, 148] on input "search" at bounding box center [296, 146] width 223 height 12
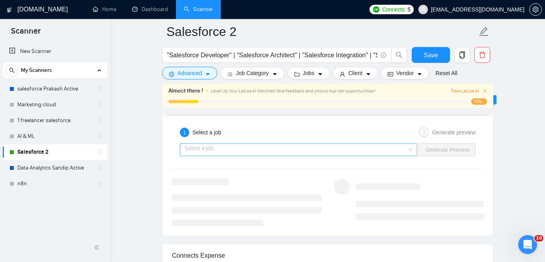
click at [333, 152] on input "search" at bounding box center [296, 150] width 223 height 12
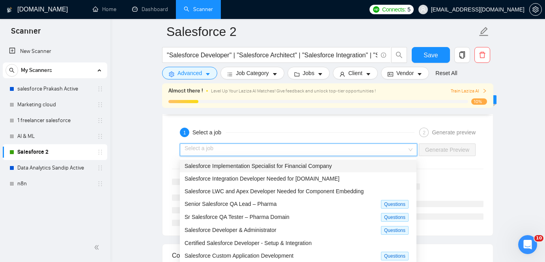
click at [309, 168] on span "Salesforce Implementation Specialist for Financial Company" at bounding box center [259, 166] width 148 height 6
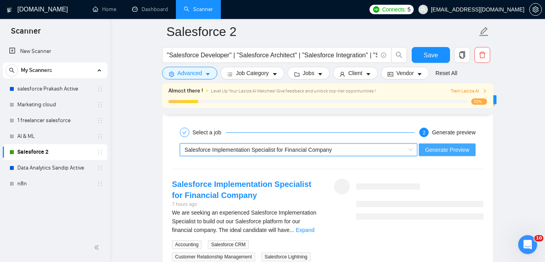
click at [436, 150] on span "Generate Preview" at bounding box center [447, 149] width 44 height 9
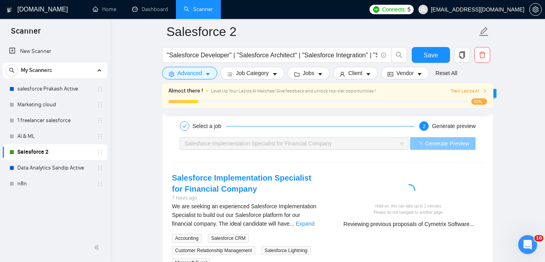
scroll to position [1479, 0]
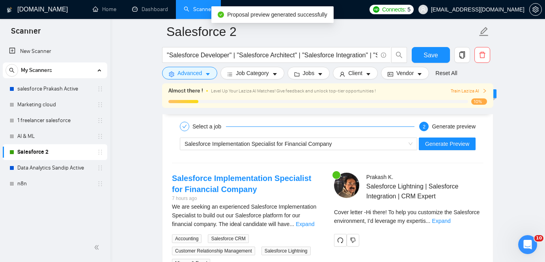
click at [429, 206] on div "Prakash K . Salesforce Lightning | Salesforce Integration | CRM Expert Cover le…" at bounding box center [409, 208] width 162 height 73
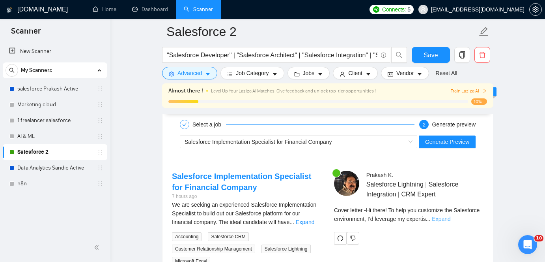
click at [451, 219] on link "Expand" at bounding box center [441, 218] width 19 height 6
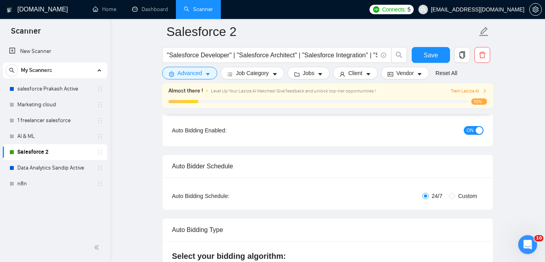
scroll to position [0, 0]
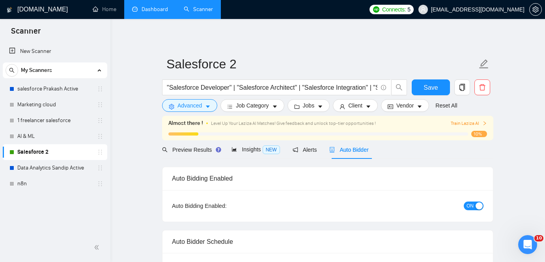
click at [157, 6] on link "Dashboard" at bounding box center [150, 9] width 36 height 7
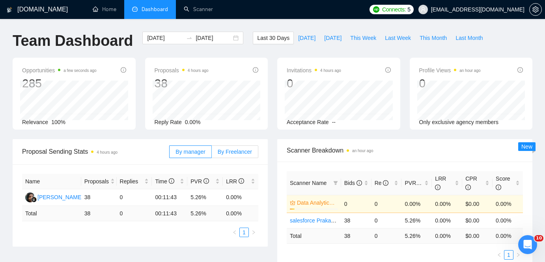
click at [230, 151] on span "By Freelancer" at bounding box center [235, 151] width 34 height 6
click at [212, 153] on input "By Freelancer" at bounding box center [212, 153] width 0 height 0
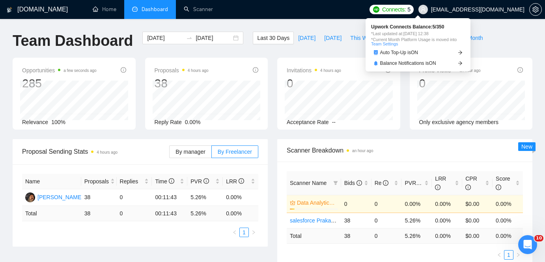
click at [406, 9] on span "Connects:" at bounding box center [394, 9] width 24 height 9
